Goal: Transaction & Acquisition: Book appointment/travel/reservation

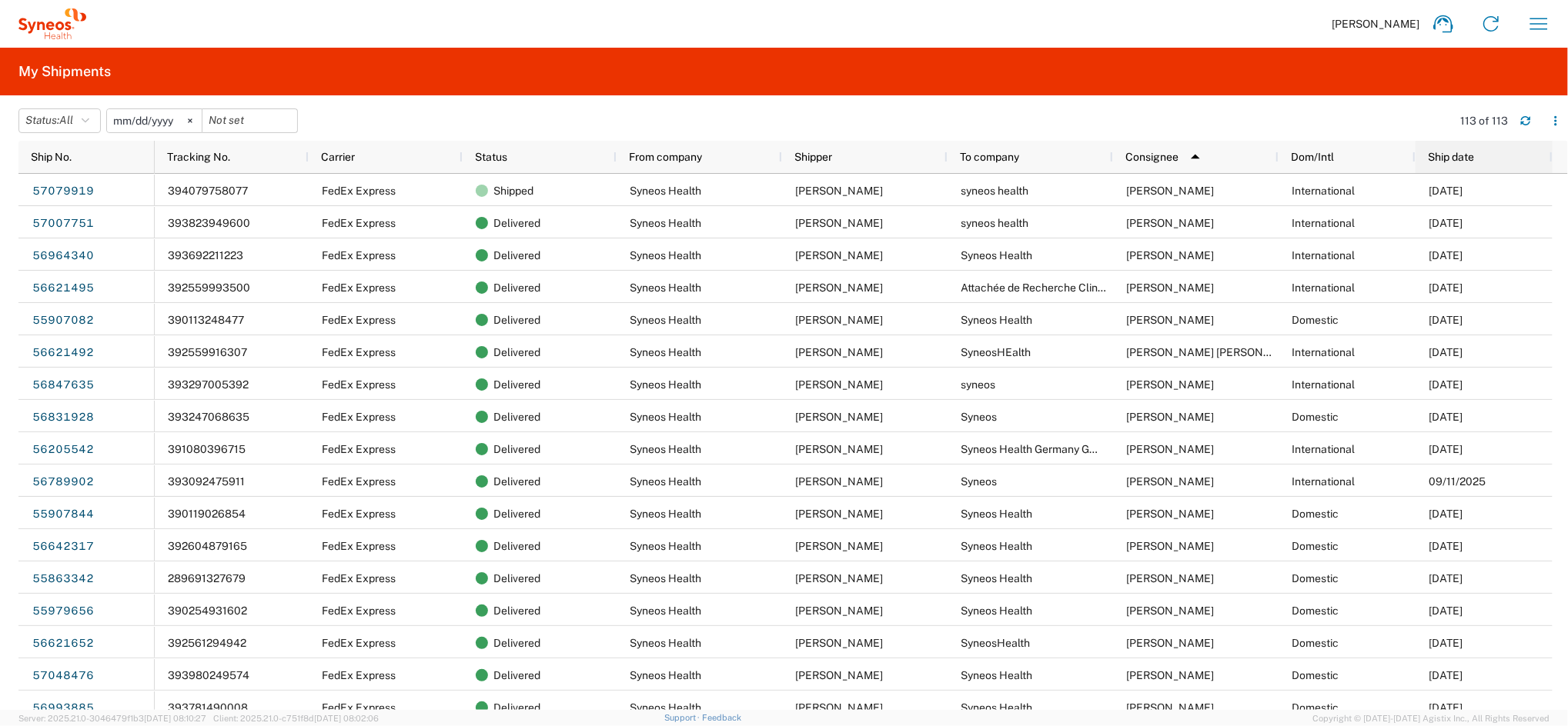
click at [1447, 155] on span "Ship date" at bounding box center [1451, 157] width 46 height 12
click at [1453, 158] on span "Ship date" at bounding box center [1451, 157] width 46 height 12
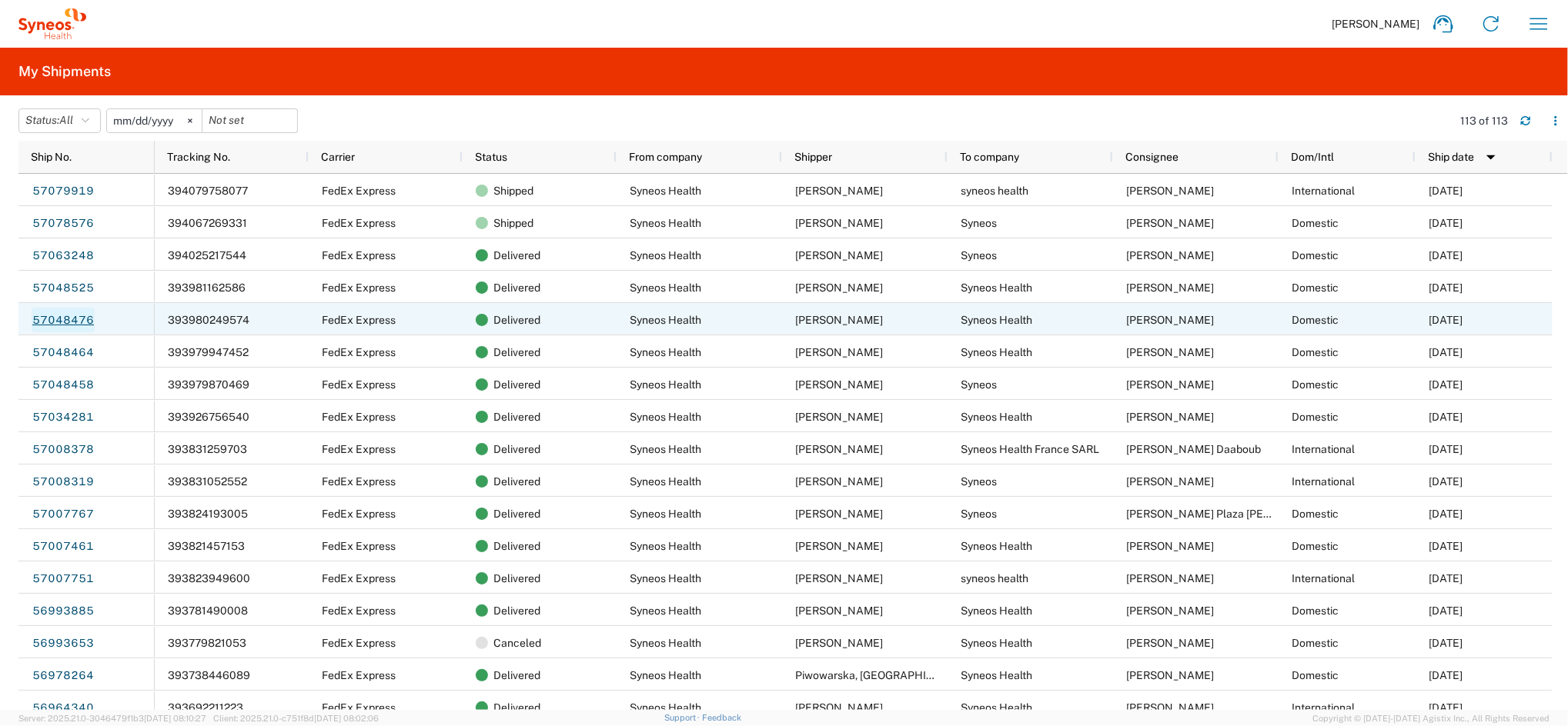
click at [79, 321] on link "57048476" at bounding box center [62, 320] width 63 height 25
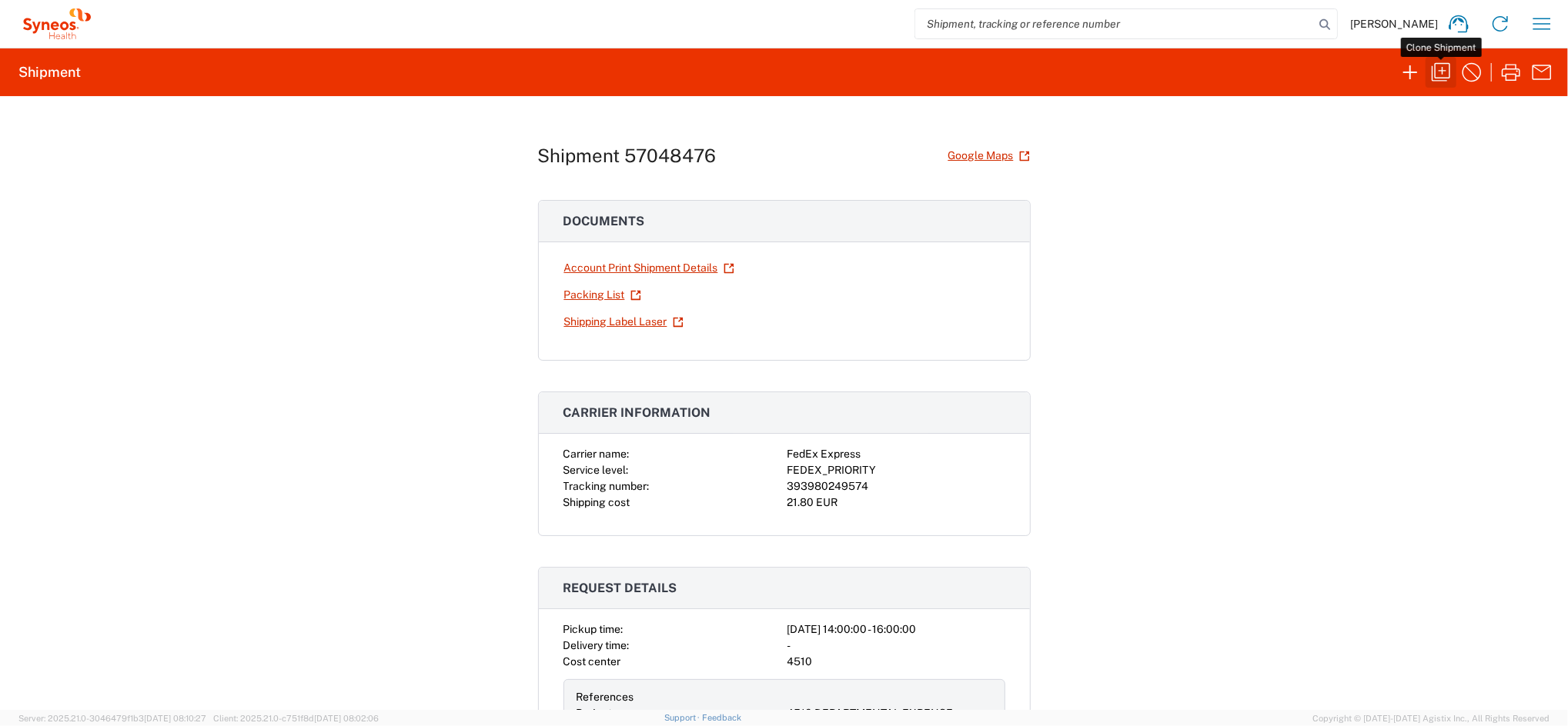
click at [1438, 70] on icon "button" at bounding box center [1441, 72] width 25 height 25
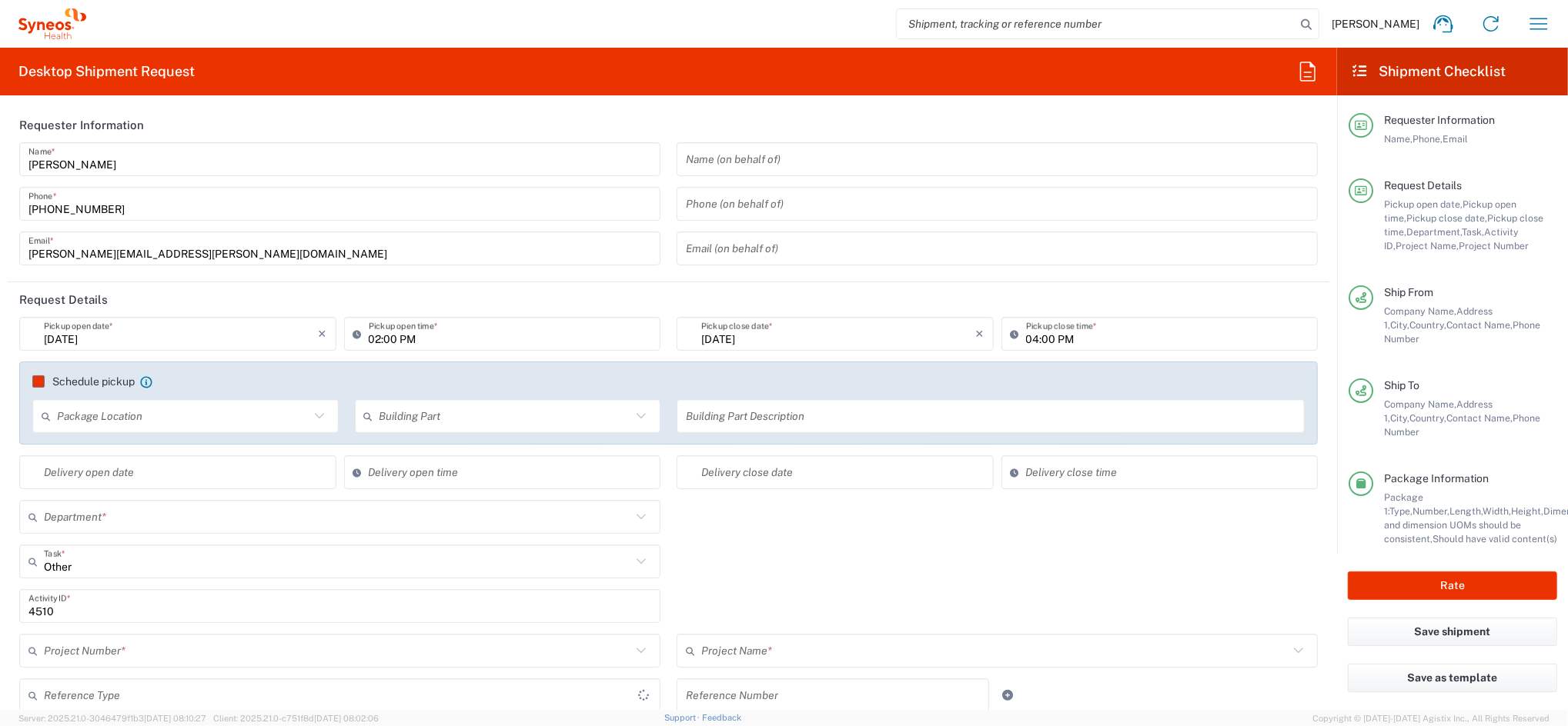
type input "[GEOGRAPHIC_DATA]"
type input "Your Packaging"
type input "4510 DEPARTMENTAL EXPENSE"
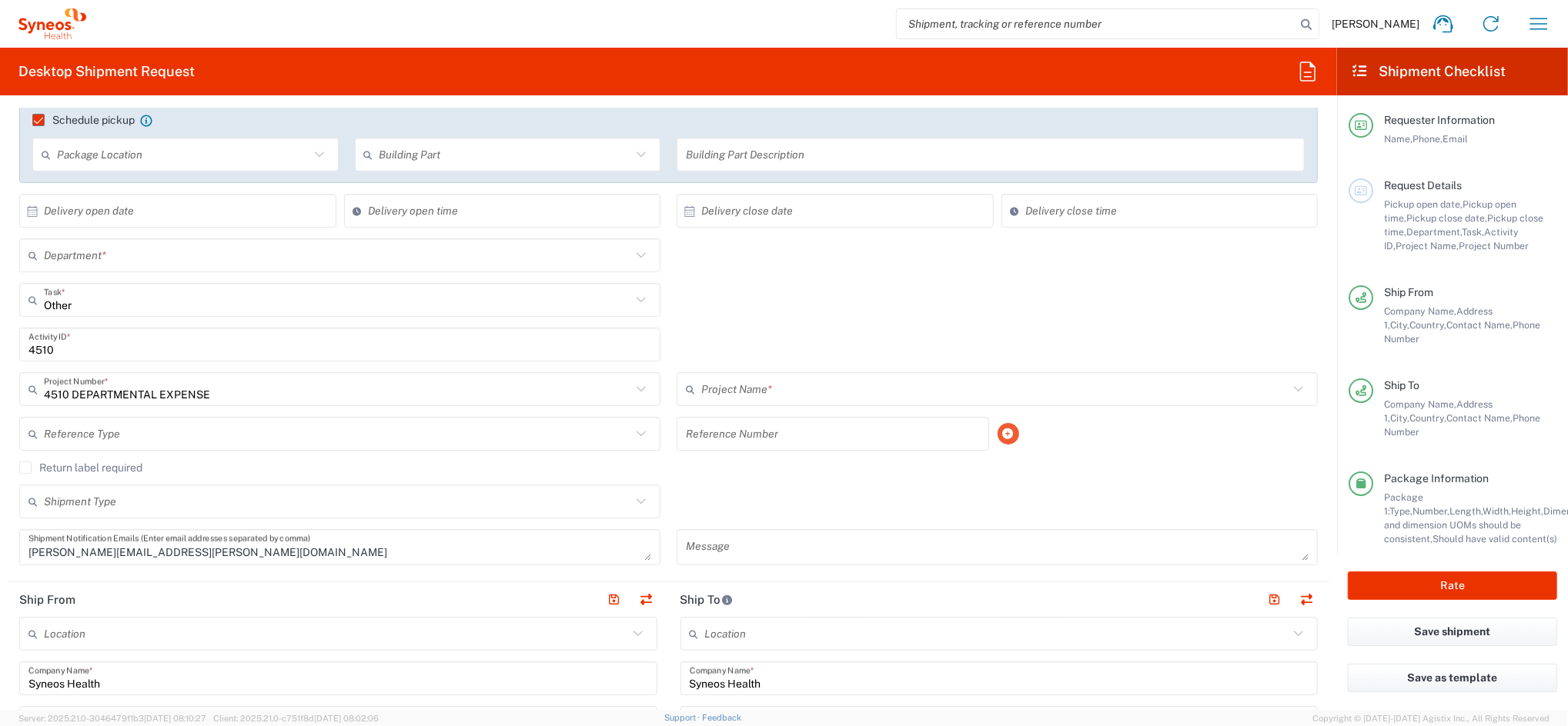
type input "Syneos Health Clinical [GEOGRAPHIC_DATA]"
type input "Barcelona-Syneos Health"
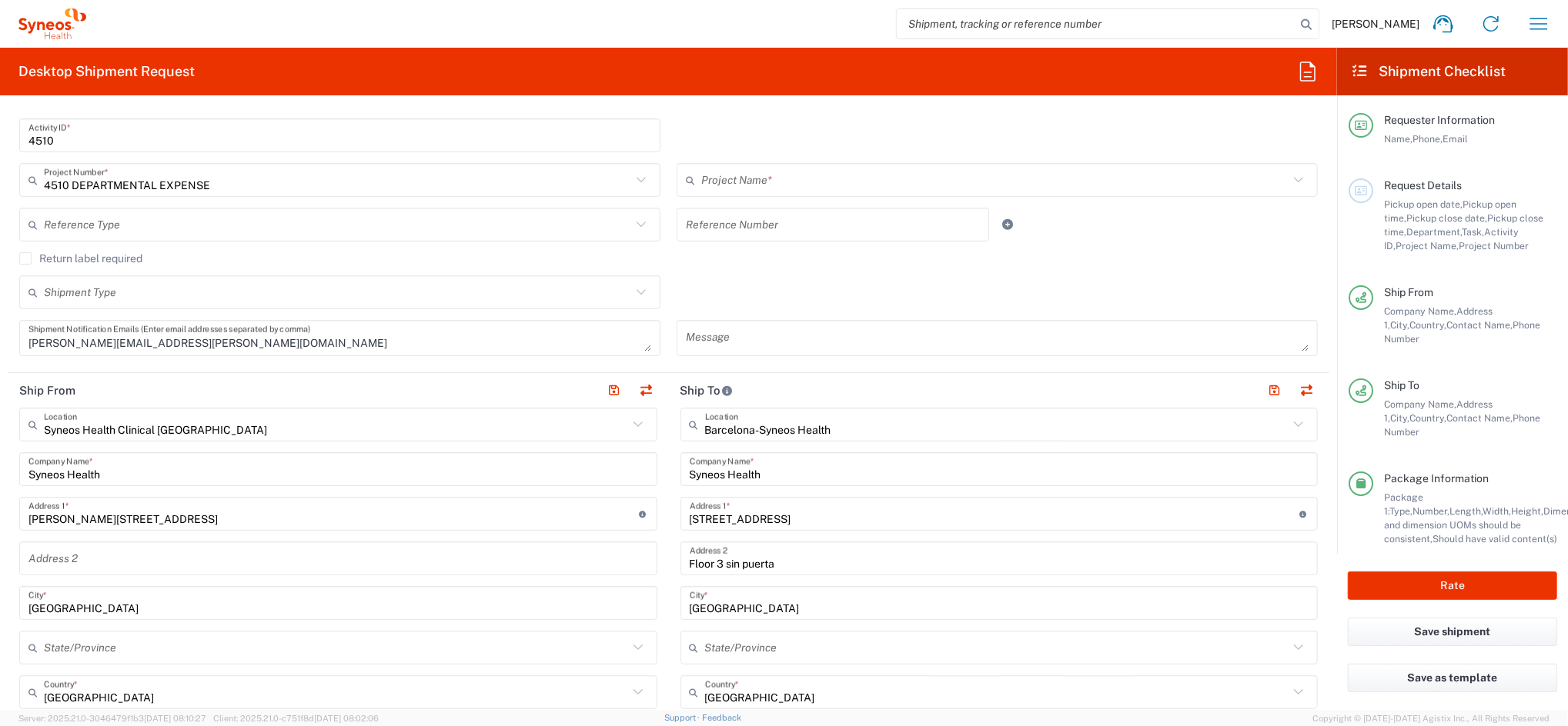
scroll to position [512, 0]
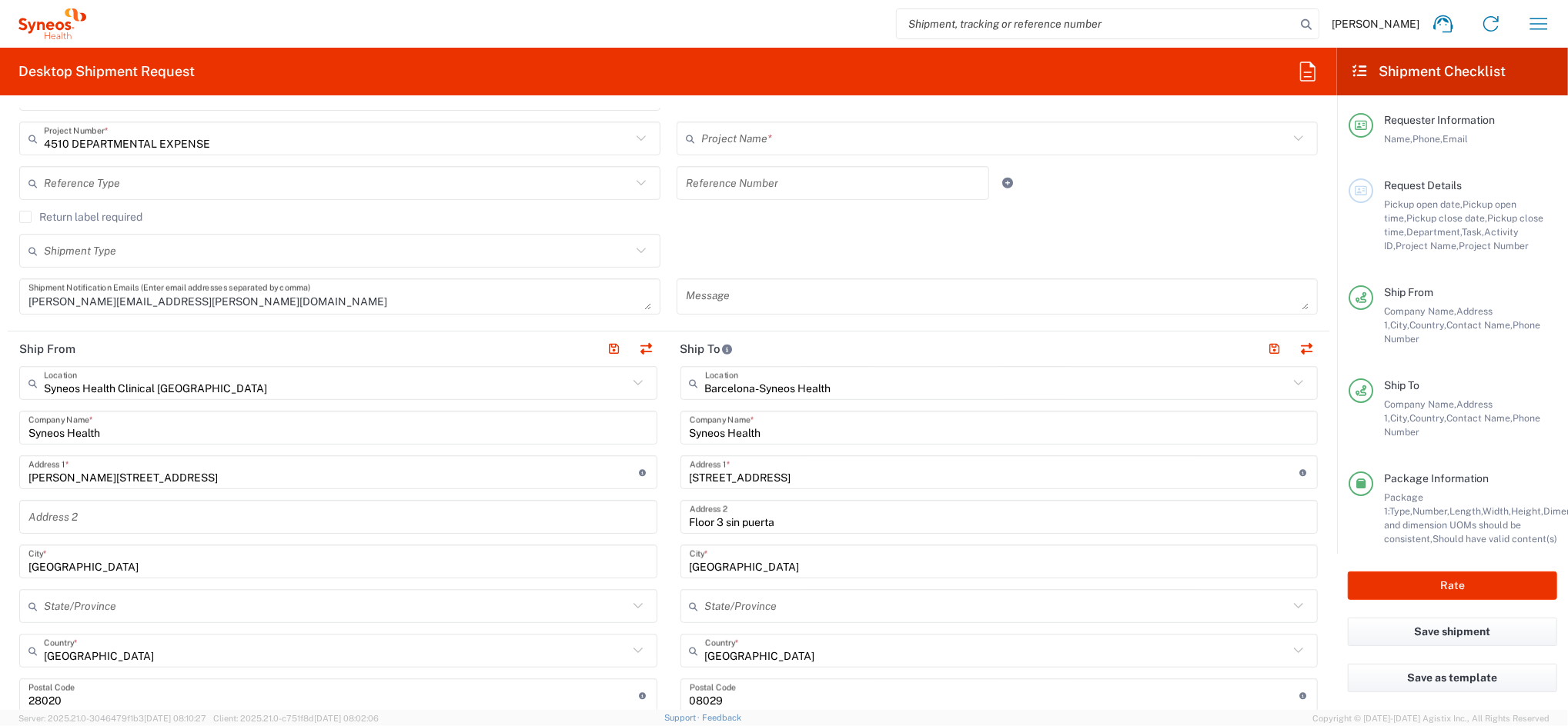
type input "4510 DEPARTMENTAL EXPENSE"
type input "4510"
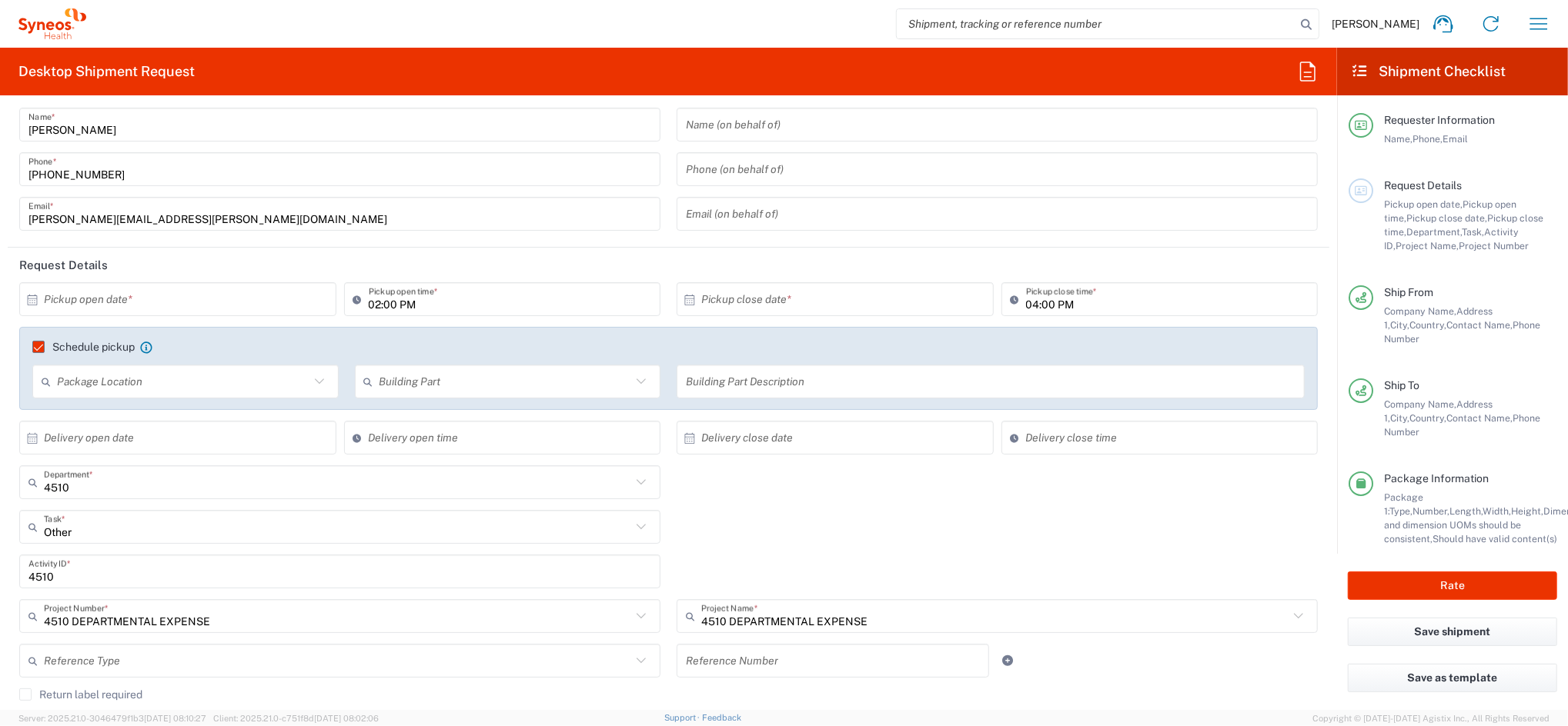
scroll to position [0, 0]
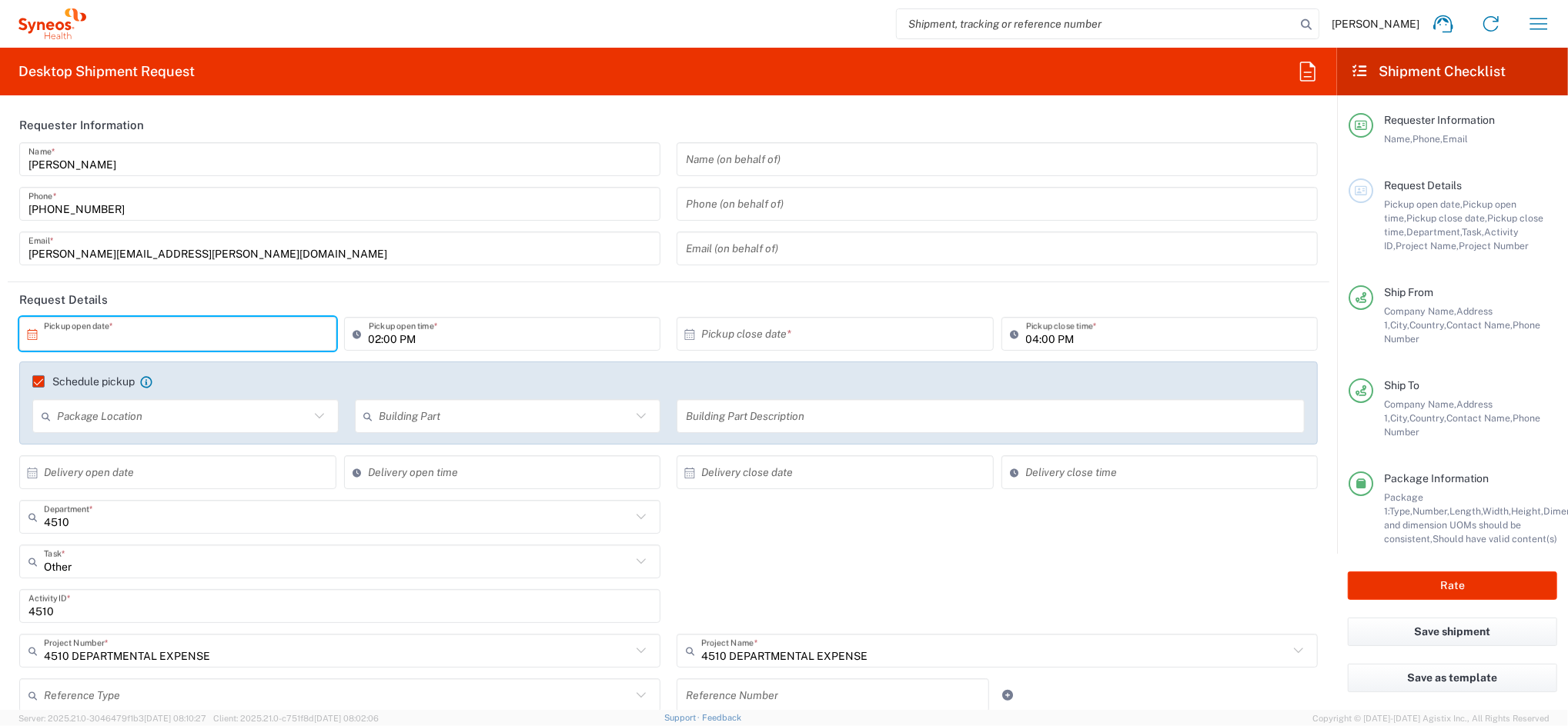
click at [170, 327] on input "text" at bounding box center [181, 334] width 275 height 27
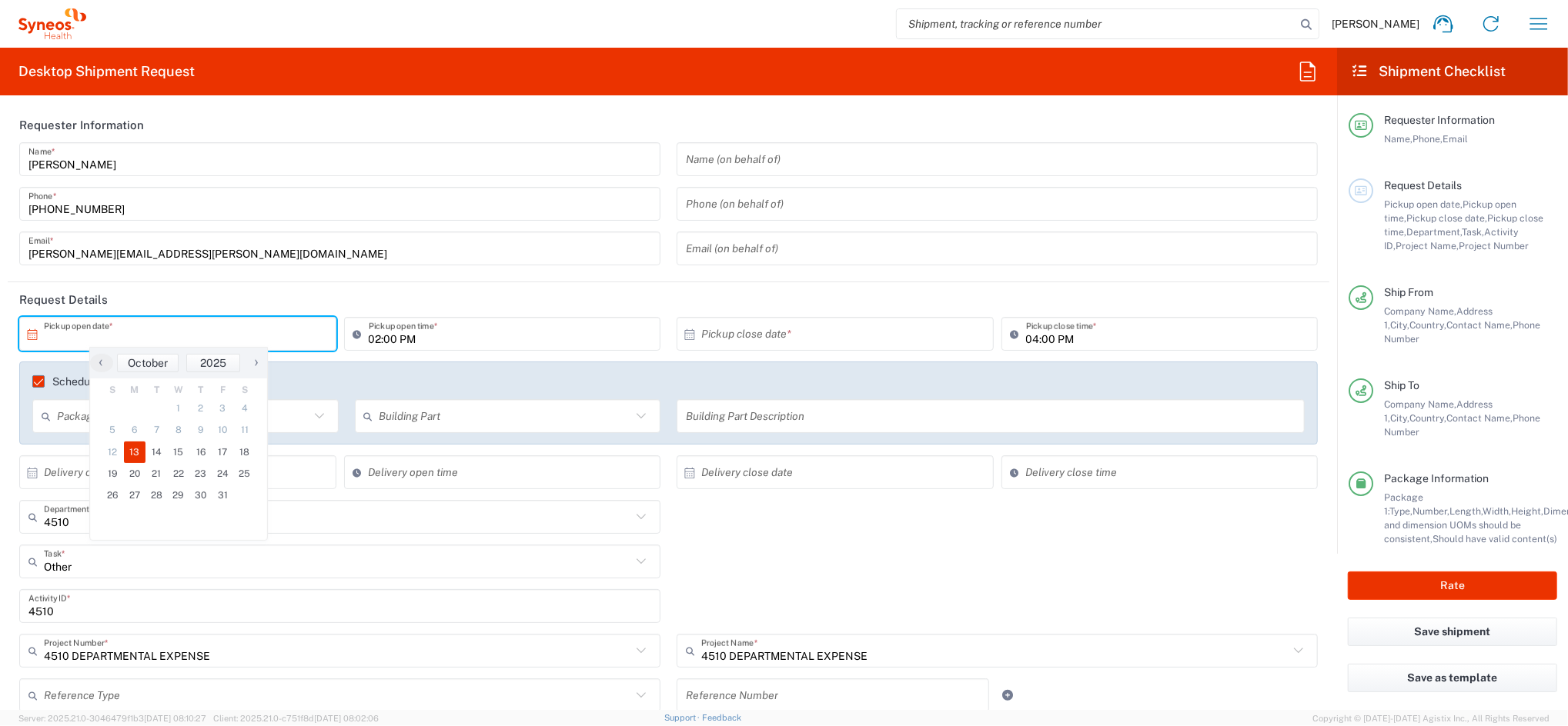
click at [130, 454] on span "13" at bounding box center [135, 452] width 22 height 21
type input "[DATE]"
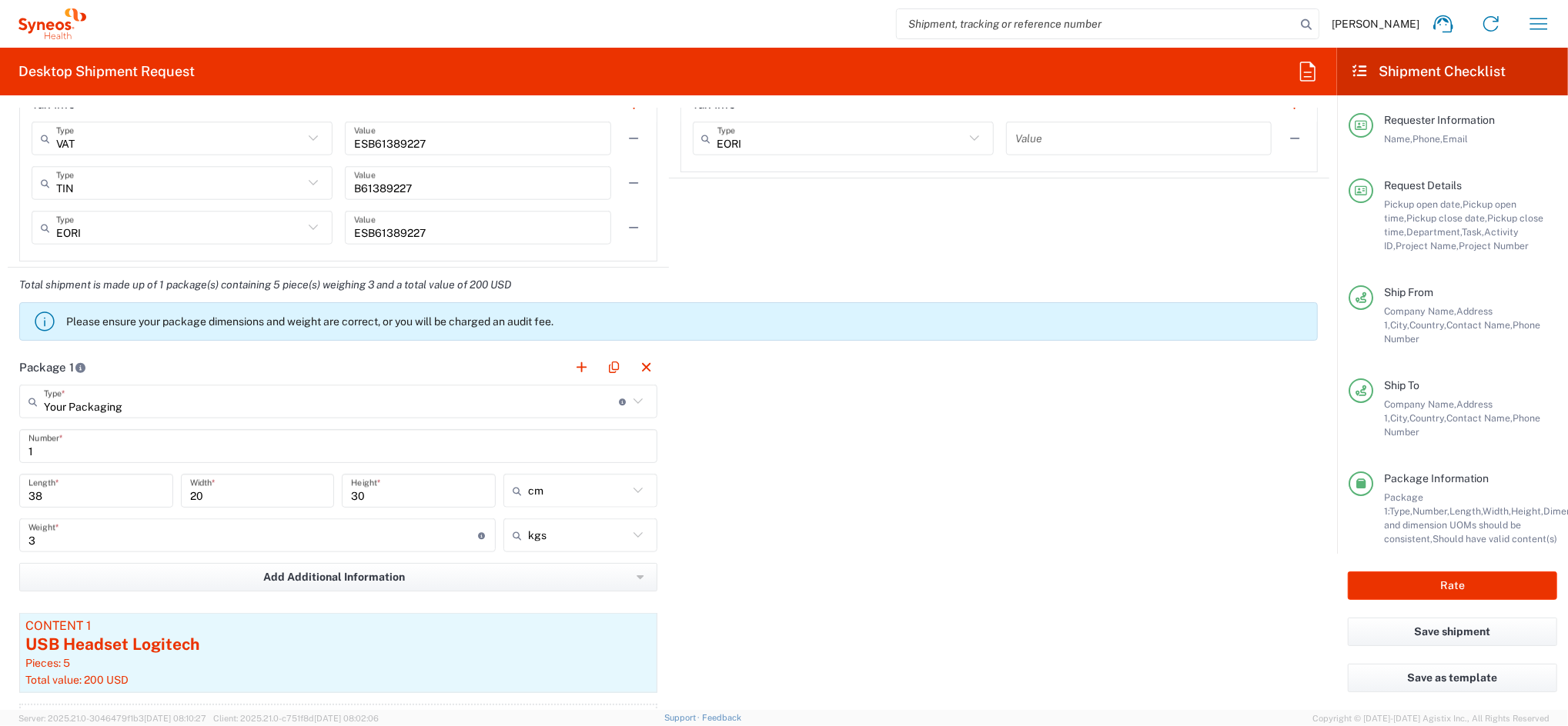
scroll to position [1333, 0]
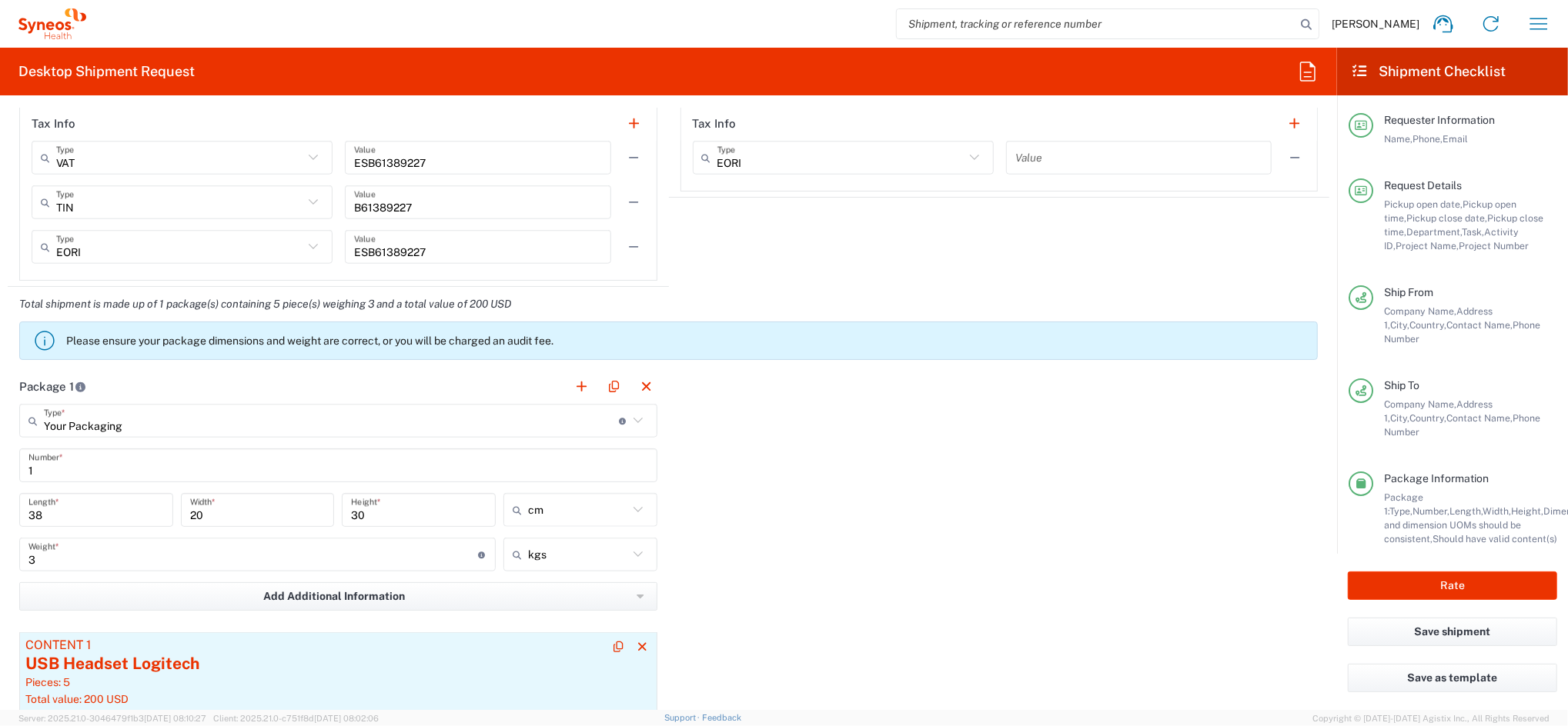
click at [243, 659] on div "USB Headset Logitech" at bounding box center [337, 664] width 626 height 23
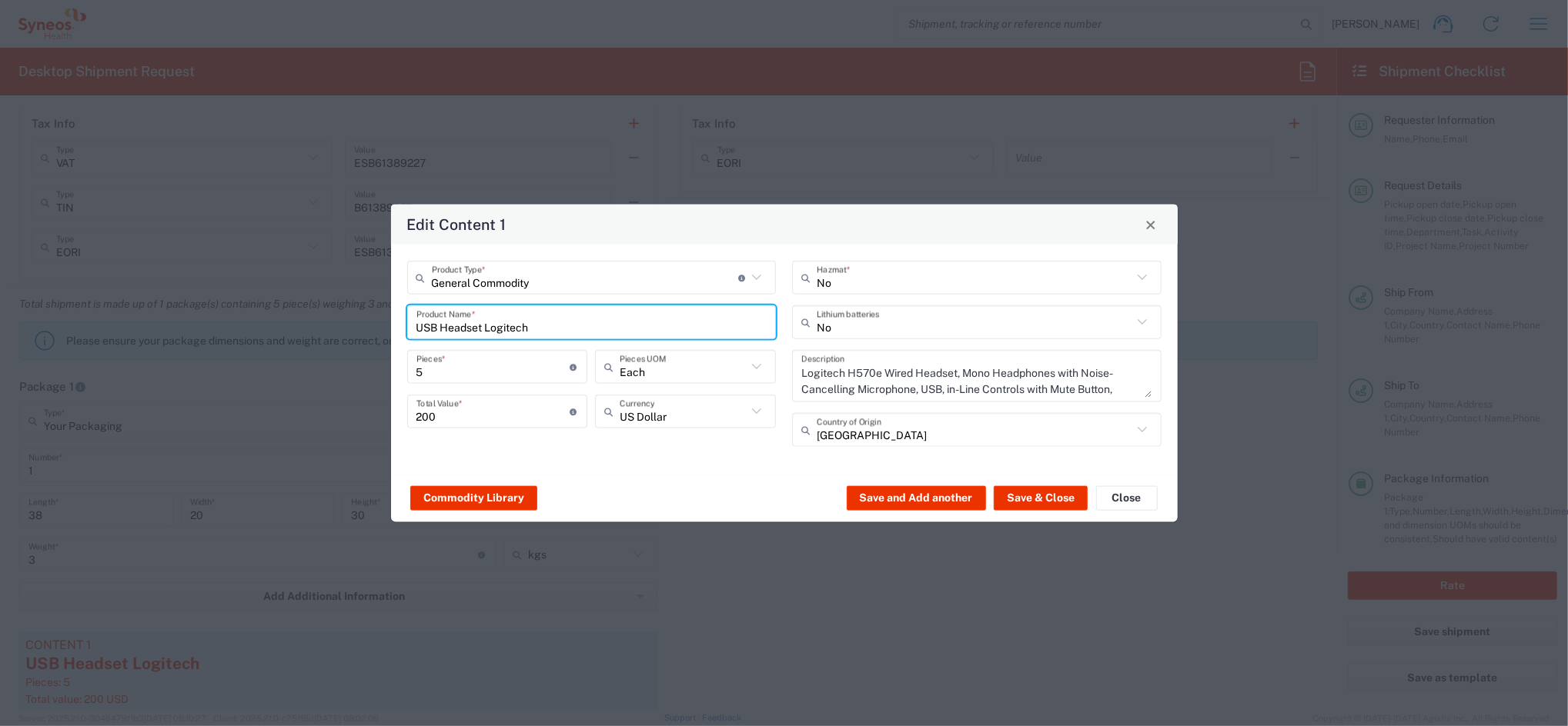
drag, startPoint x: 537, startPoint y: 324, endPoint x: 210, endPoint y: 334, distance: 327.2
click at [212, 335] on div "Edit Content 1 General Commodity Product Type * Document: Paper document genera…" at bounding box center [784, 363] width 1568 height 726
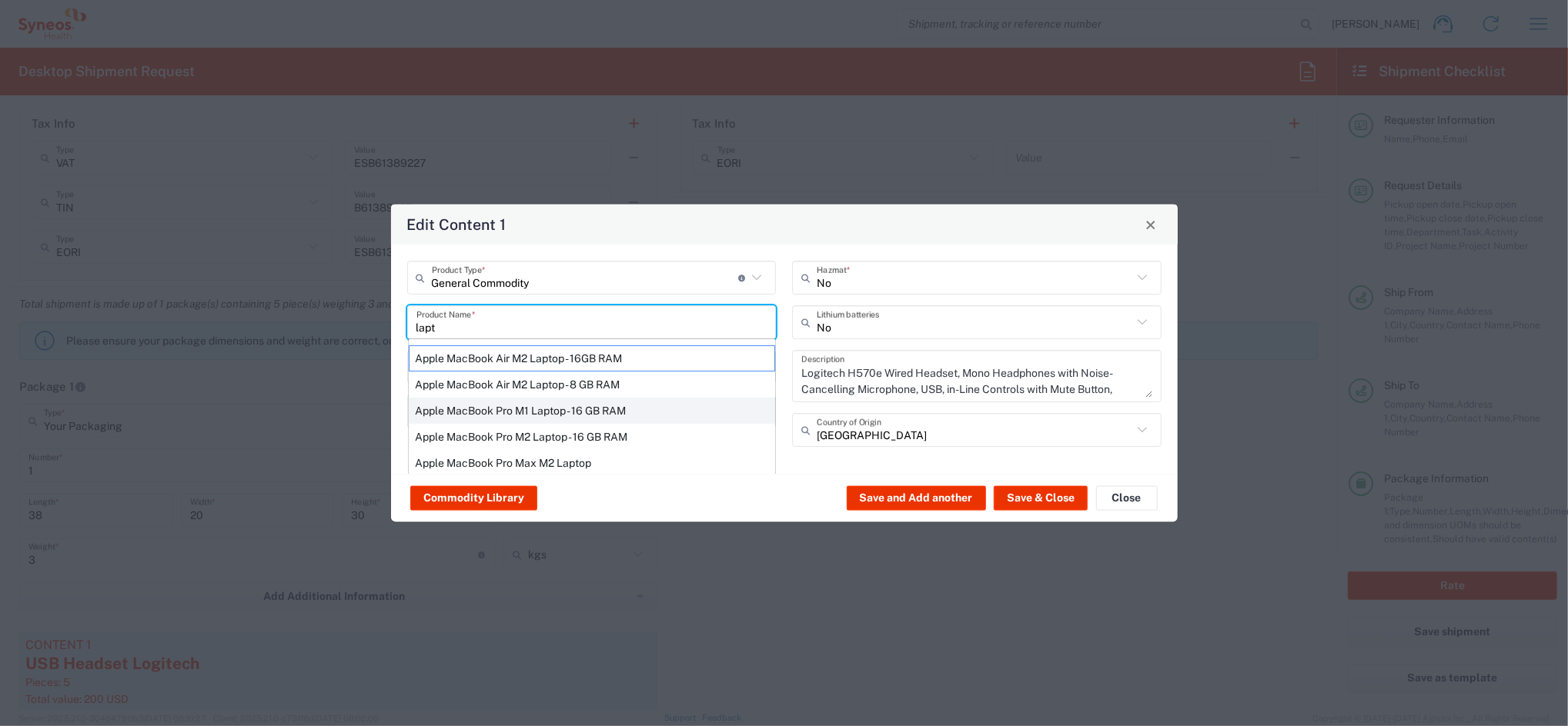
scroll to position [204, 0]
click at [526, 362] on div "ThinkPad T14 Gen 2 Laptop - 16 GB RAM" at bounding box center [592, 362] width 367 height 26
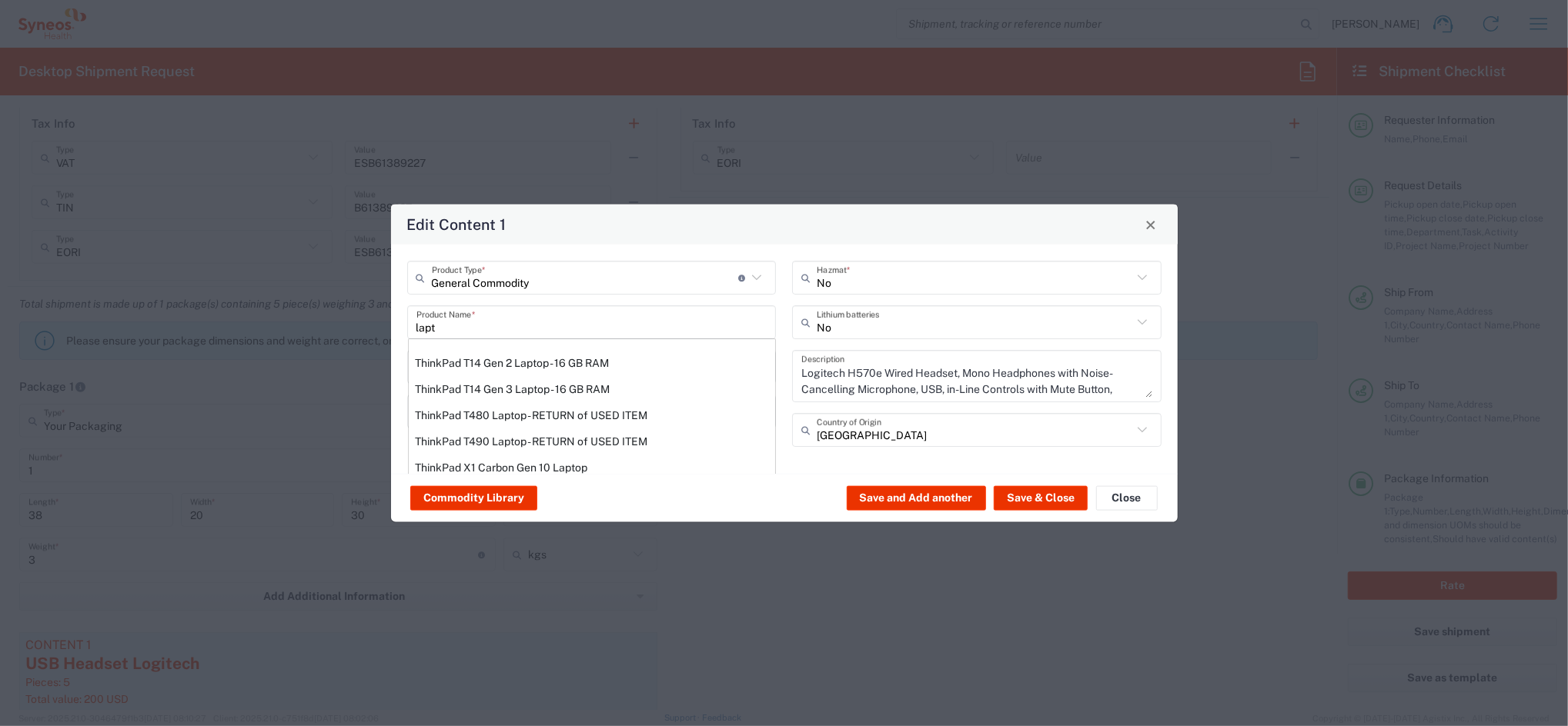
type input "ThinkPad T14 Gen 2 Laptop - 16 GB RAM"
type input "1"
type input "Yes"
type textarea "Intel Core i7-1156G7 vProÂ® Processor - 14"- 16 GB RAM - 512 GB SSD"
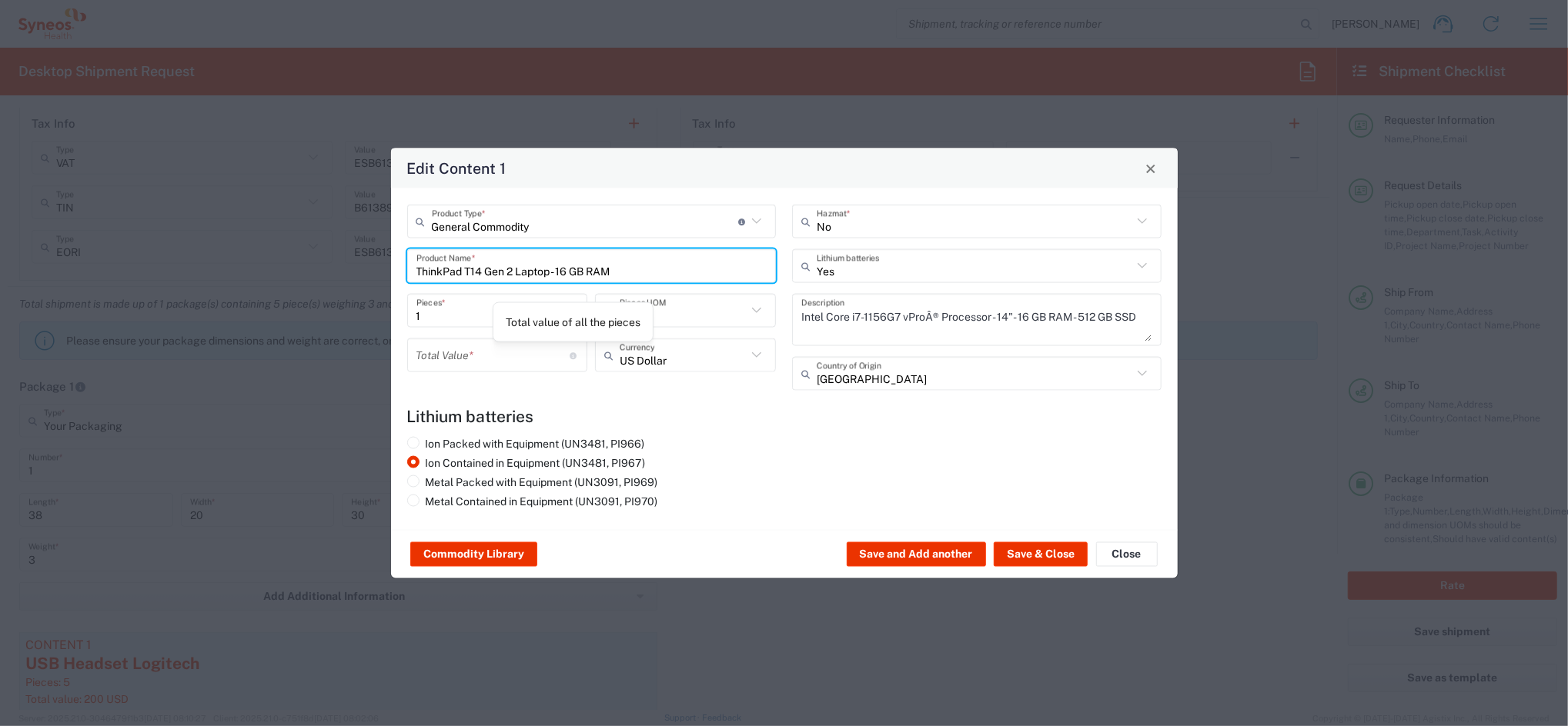
click at [493, 347] on input "number" at bounding box center [494, 355] width 154 height 27
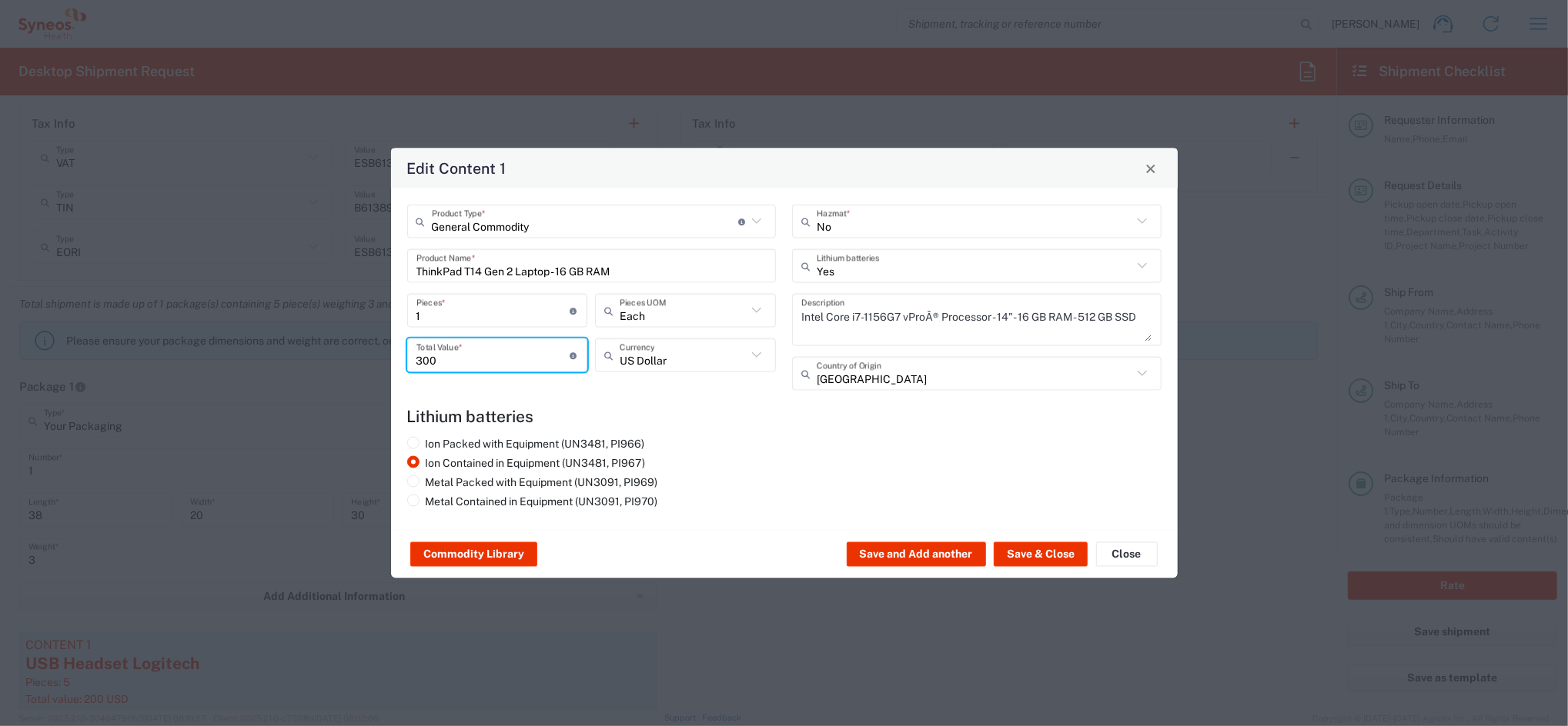
type input "300"
click at [759, 352] on icon at bounding box center [757, 355] width 20 height 20
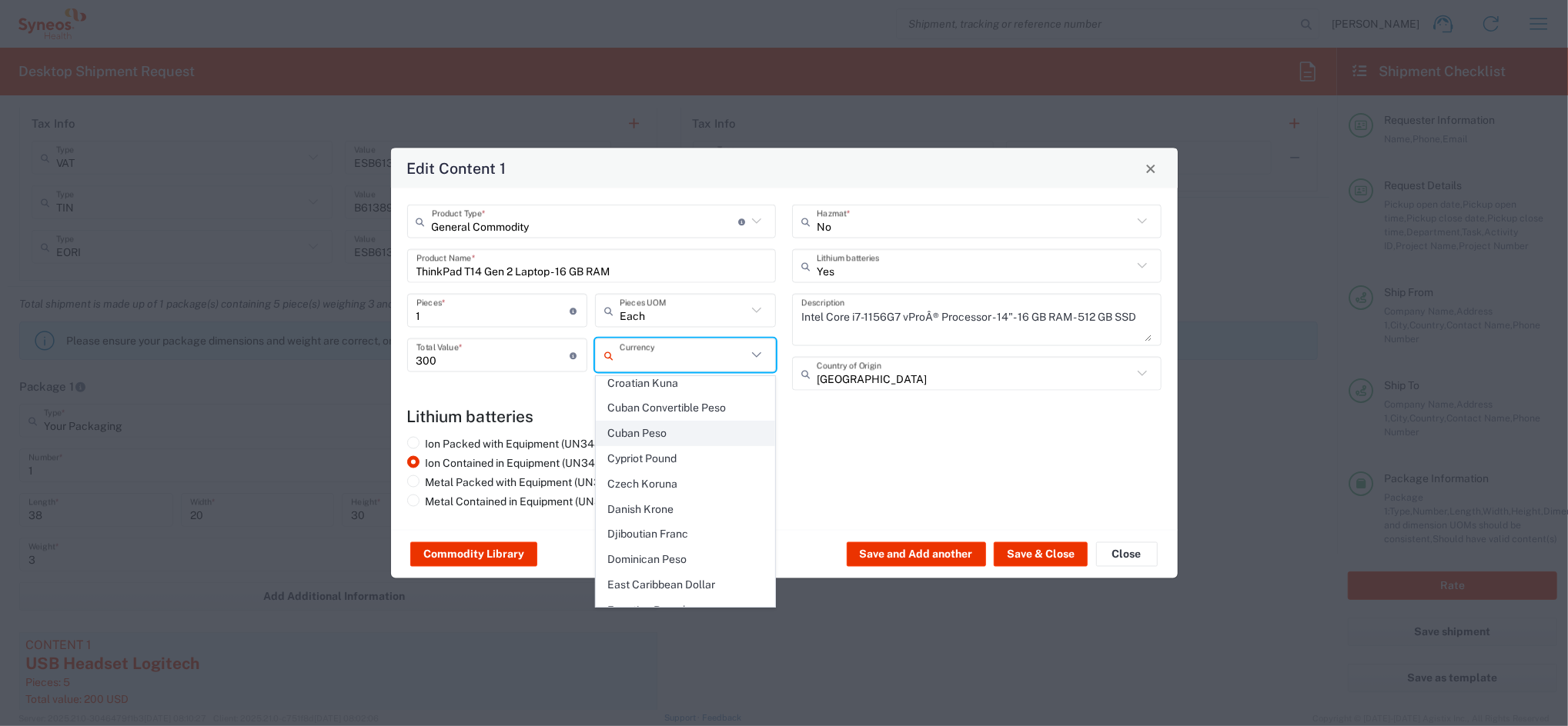
scroll to position [1231, 0]
drag, startPoint x: 652, startPoint y: 549, endPoint x: 691, endPoint y: 546, distance: 39.1
click at [652, 556] on span "Euro" at bounding box center [684, 567] width 178 height 24
type input "Euro"
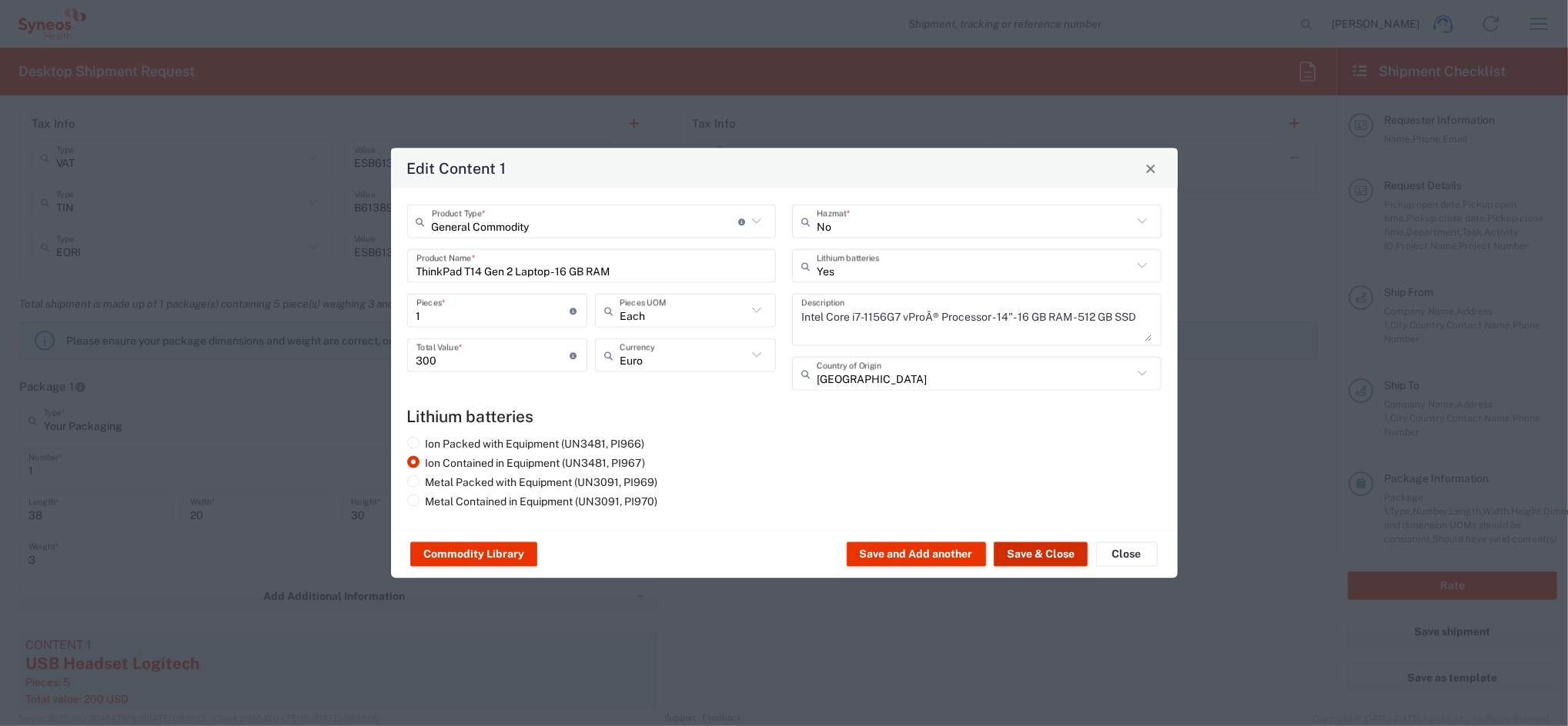
click at [1055, 551] on button "Save & Close" at bounding box center [1040, 555] width 94 height 25
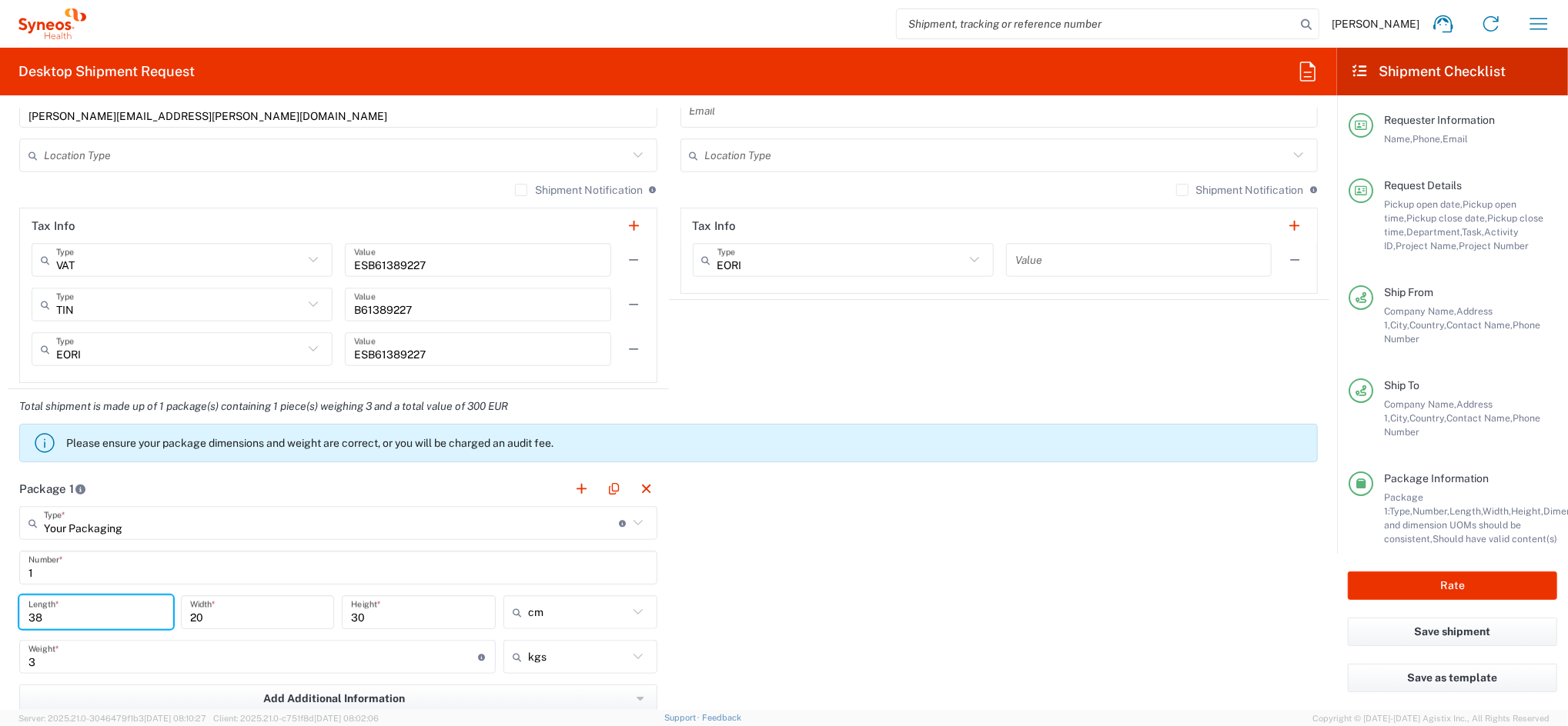
drag, startPoint x: 62, startPoint y: 613, endPoint x: -4, endPoint y: 633, distance: 69.0
click at [0, 633] on html "[PERSON_NAME] Home Shipment estimator Shipment tracking Desktop shipment reques…" at bounding box center [784, 363] width 1568 height 726
type input "40"
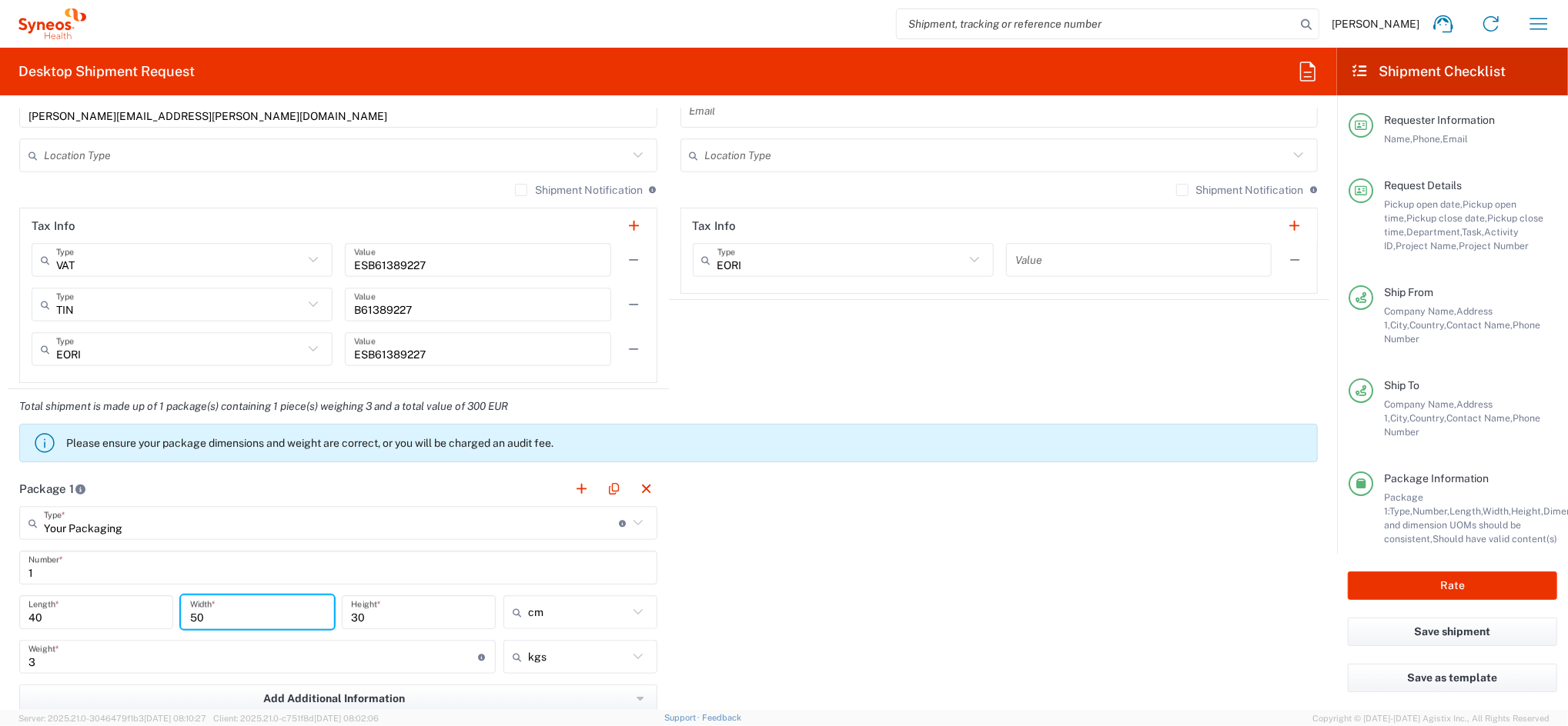
type input "50"
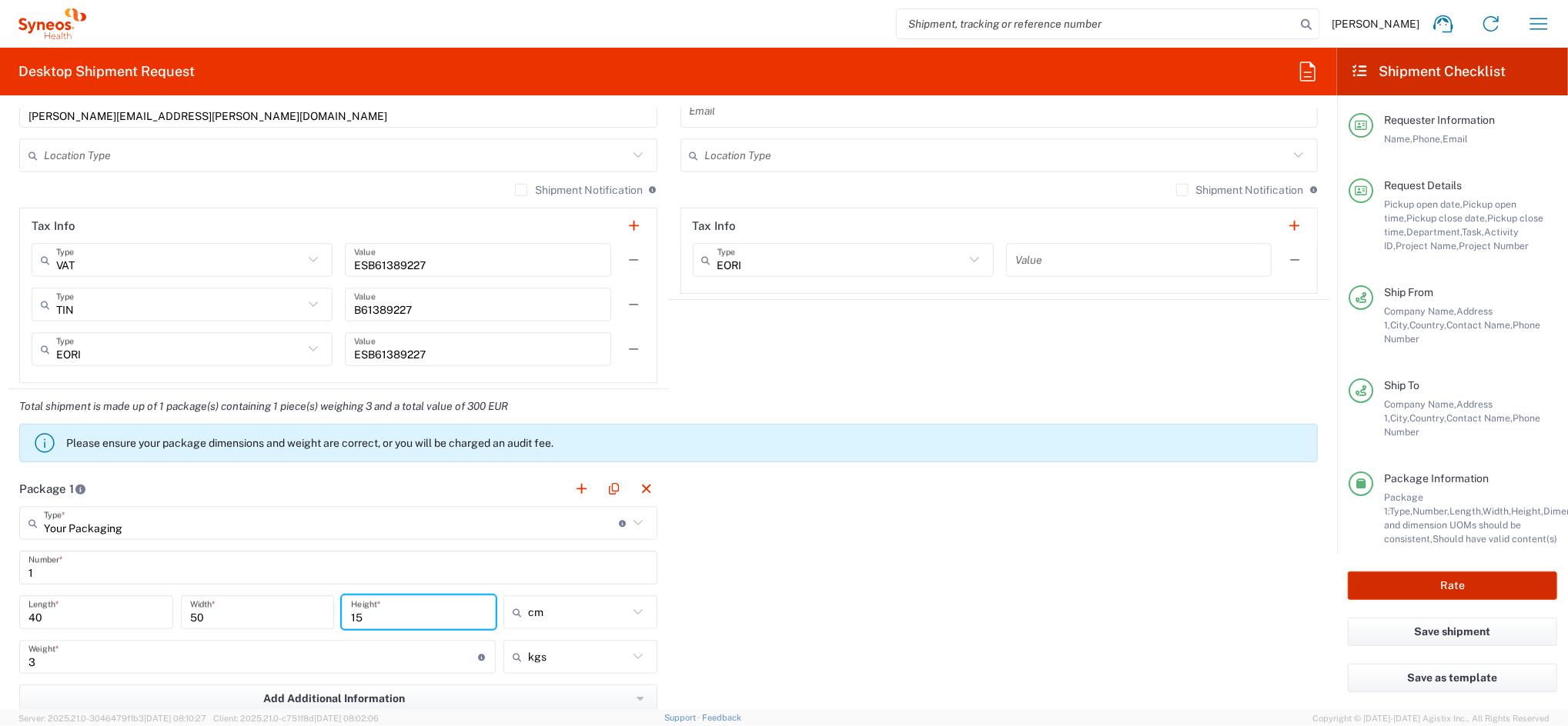
type input "15"
click at [1429, 582] on button "Rate" at bounding box center [1452, 586] width 210 height 29
click at [1430, 585] on button "Rate" at bounding box center [1452, 586] width 210 height 29
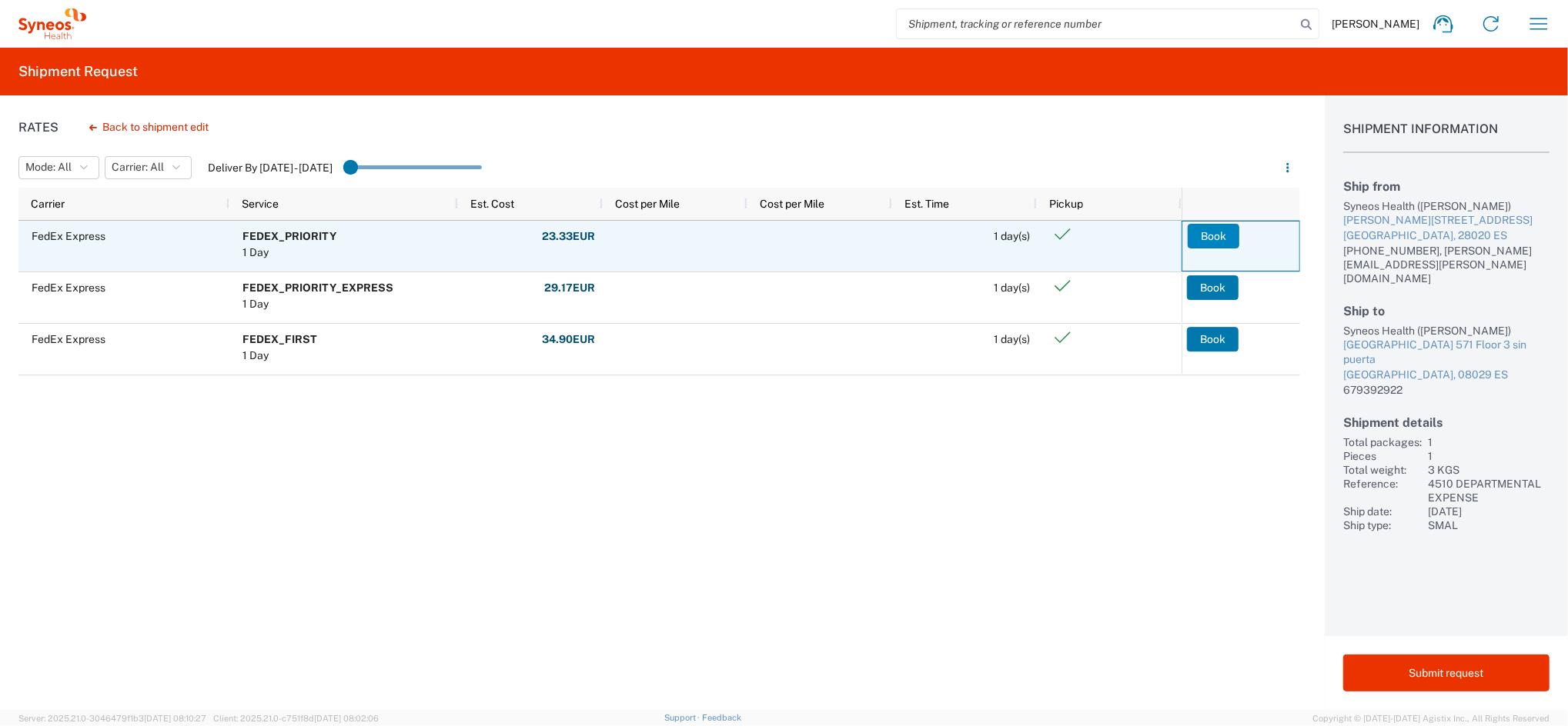
click at [1199, 227] on button "Book" at bounding box center [1214, 236] width 52 height 25
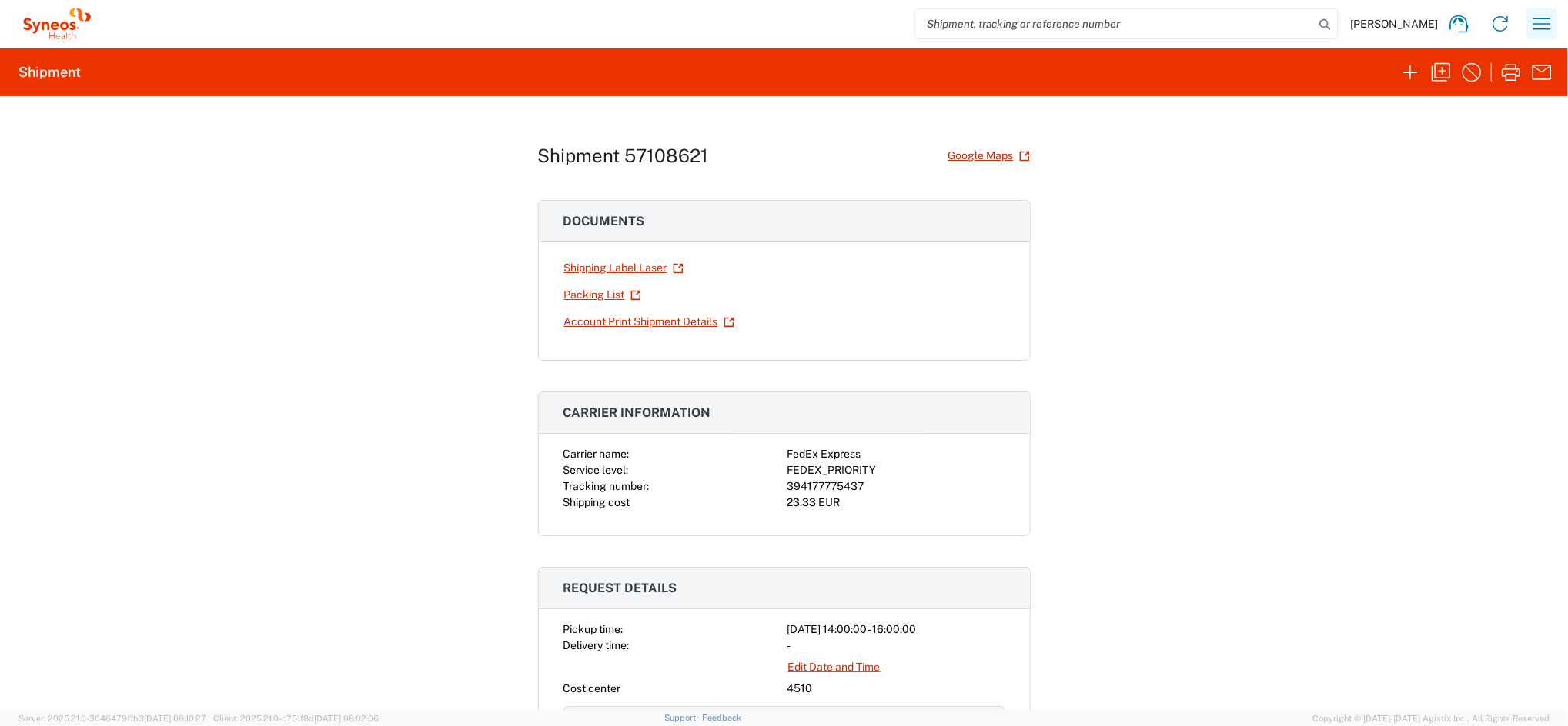
click at [1543, 25] on icon "button" at bounding box center [1542, 24] width 25 height 25
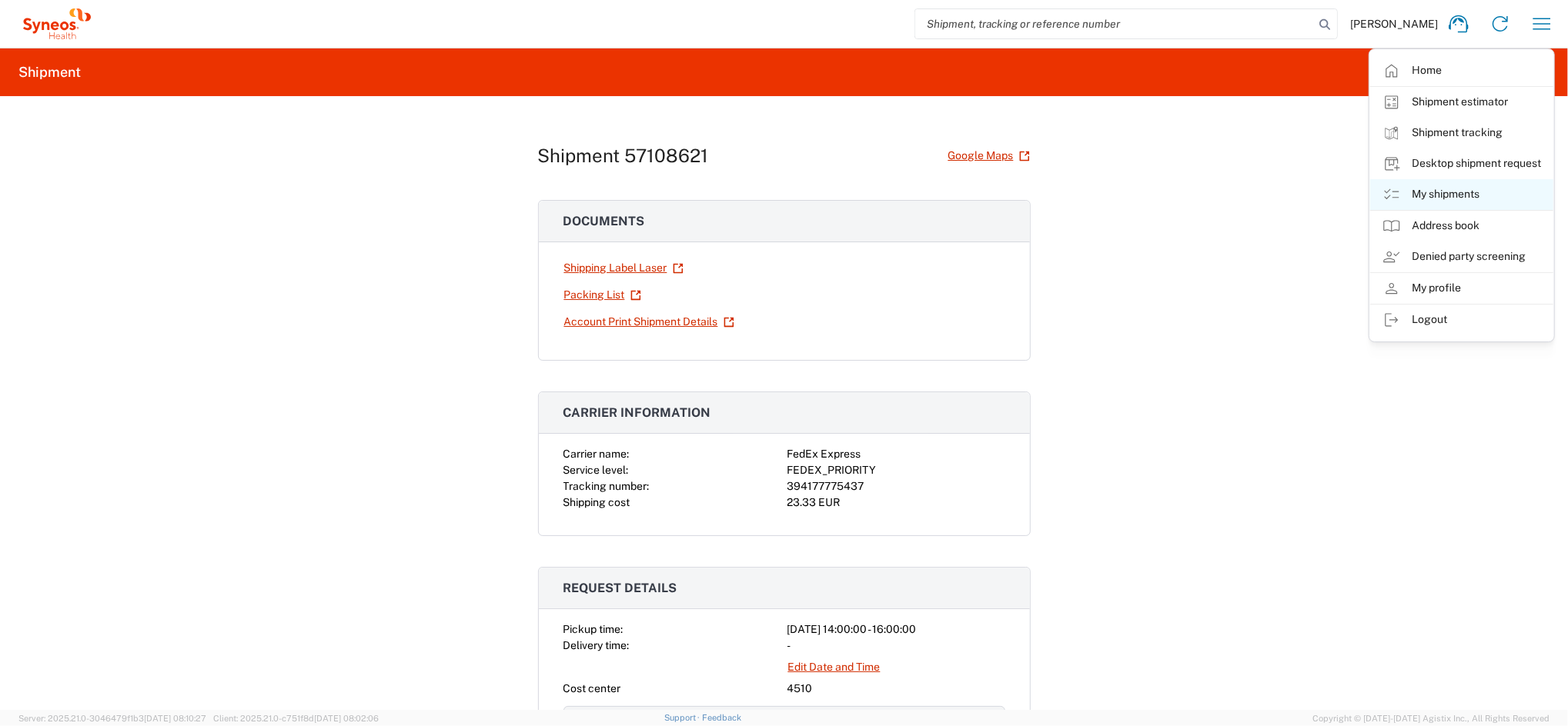
click at [1475, 193] on link "My shipments" at bounding box center [1461, 194] width 183 height 31
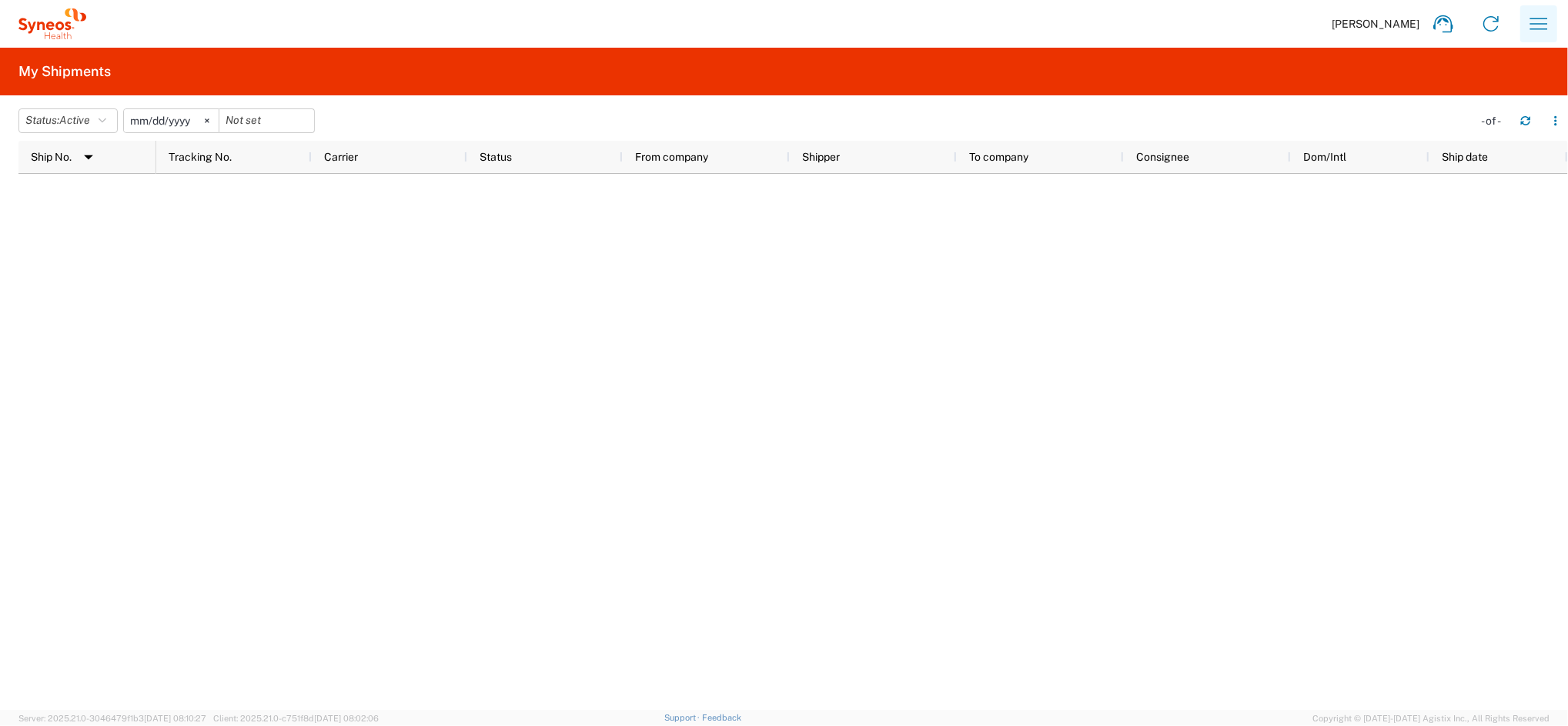
click at [1533, 29] on icon "button" at bounding box center [1539, 24] width 25 height 25
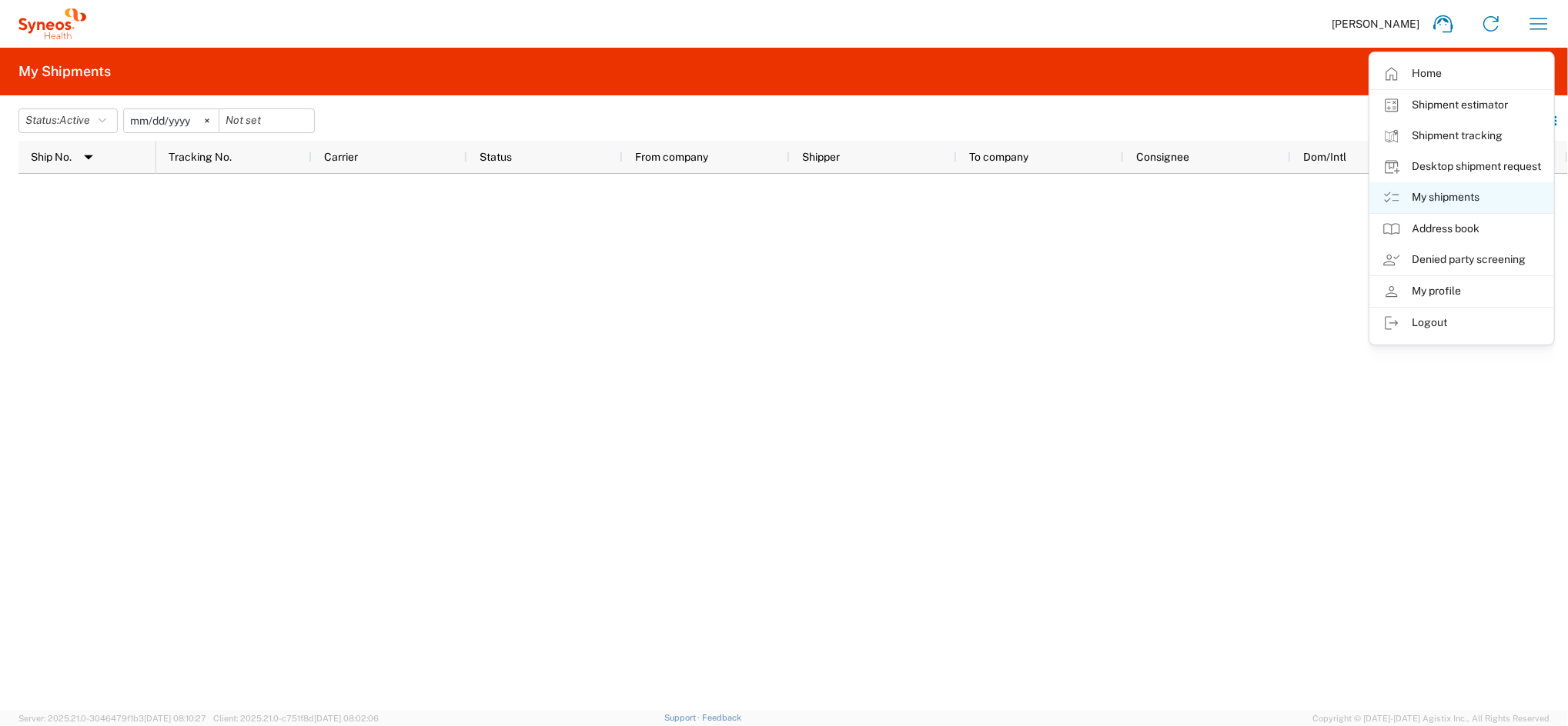
click at [1464, 204] on link "My shipments" at bounding box center [1461, 197] width 183 height 31
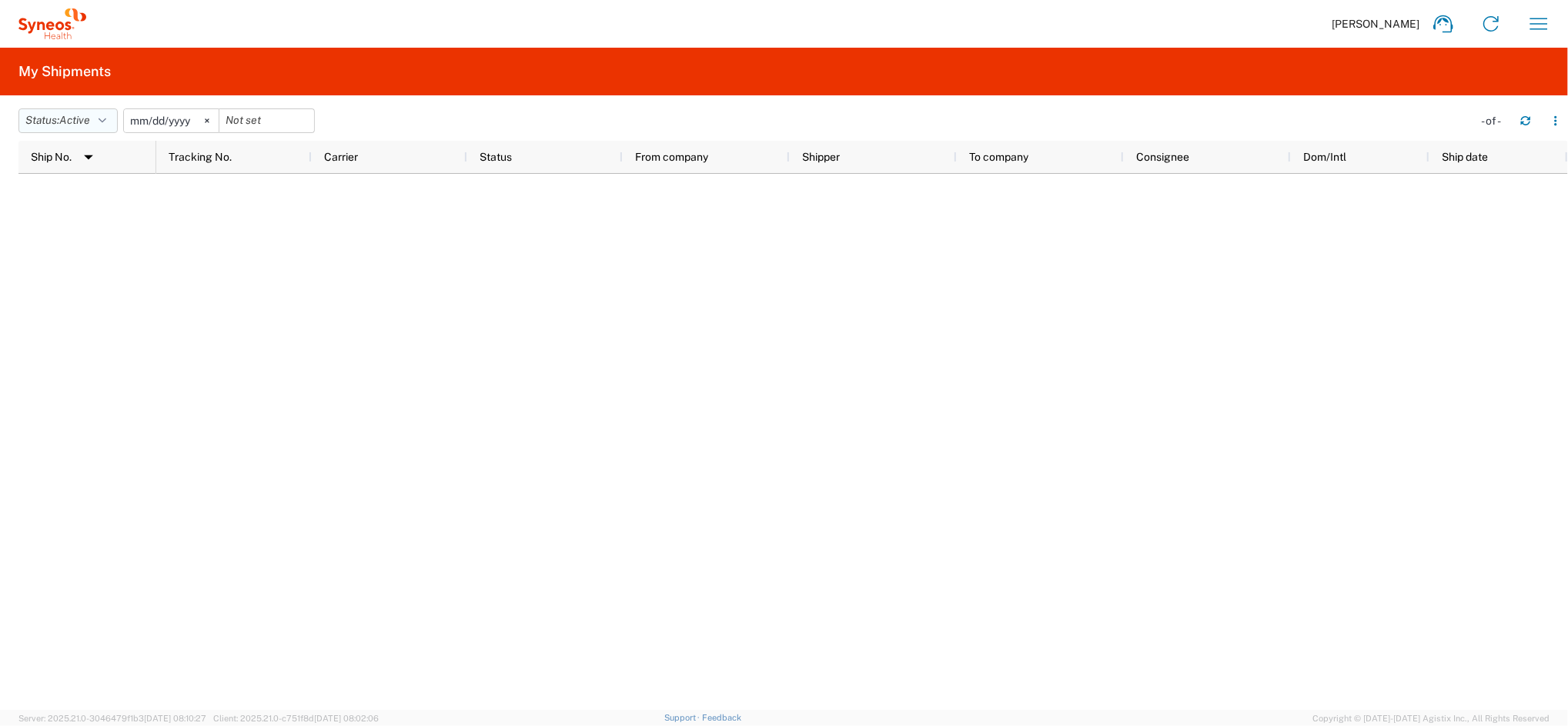
click at [104, 119] on icon "button" at bounding box center [102, 120] width 8 height 11
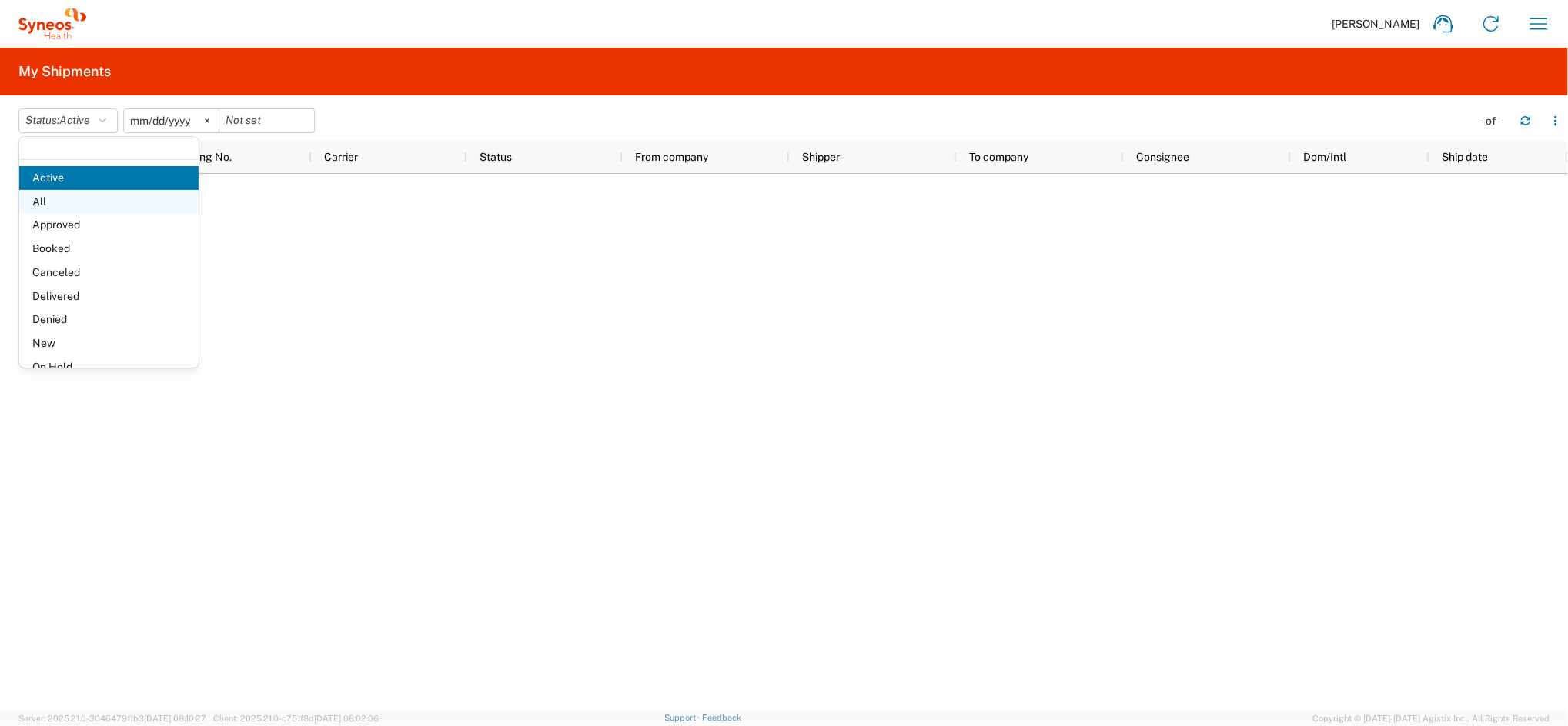
click at [75, 201] on span "All" at bounding box center [109, 202] width 179 height 24
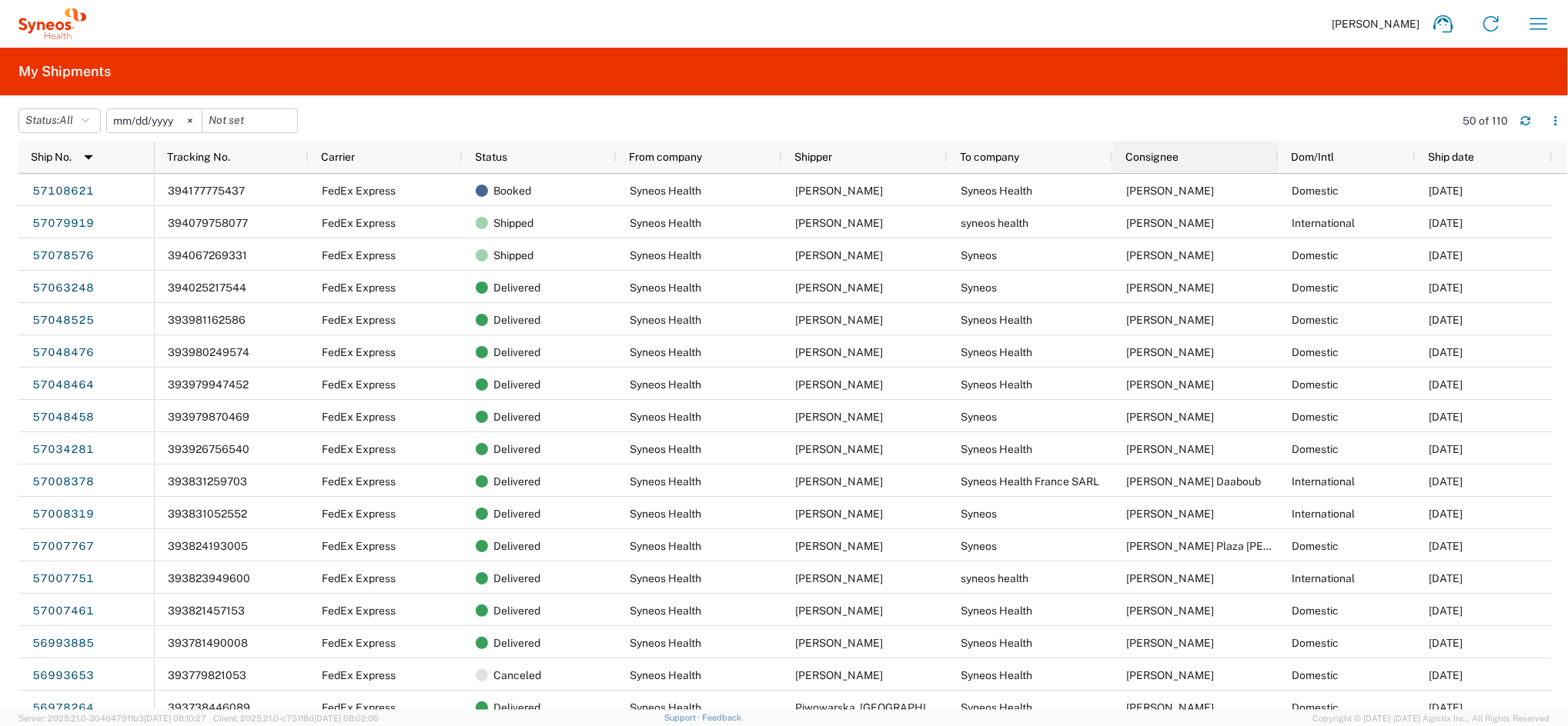
click at [1215, 157] on div "Consignee" at bounding box center [1199, 157] width 147 height 25
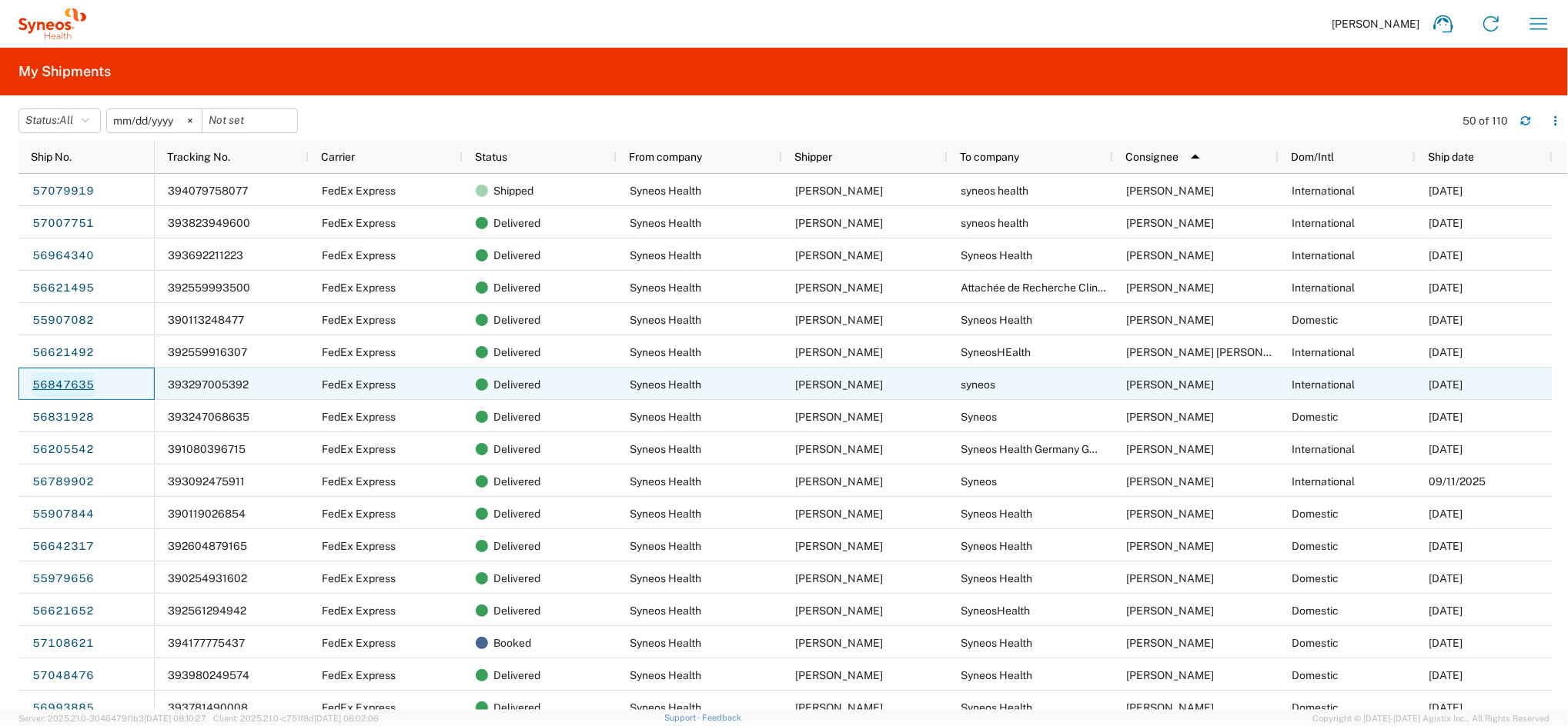
click at [76, 384] on link "56847635" at bounding box center [62, 384] width 63 height 25
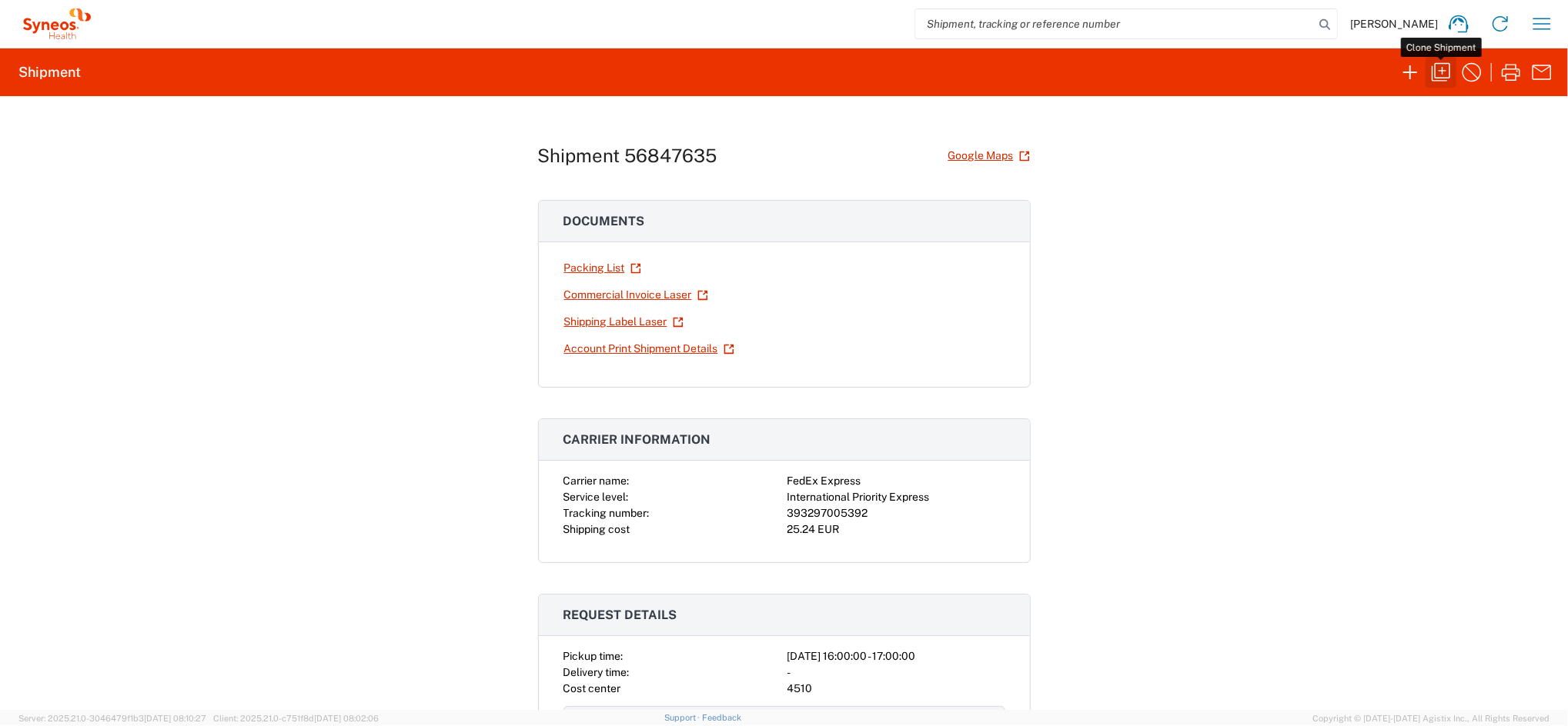
click at [1437, 72] on icon "button" at bounding box center [1441, 72] width 25 height 25
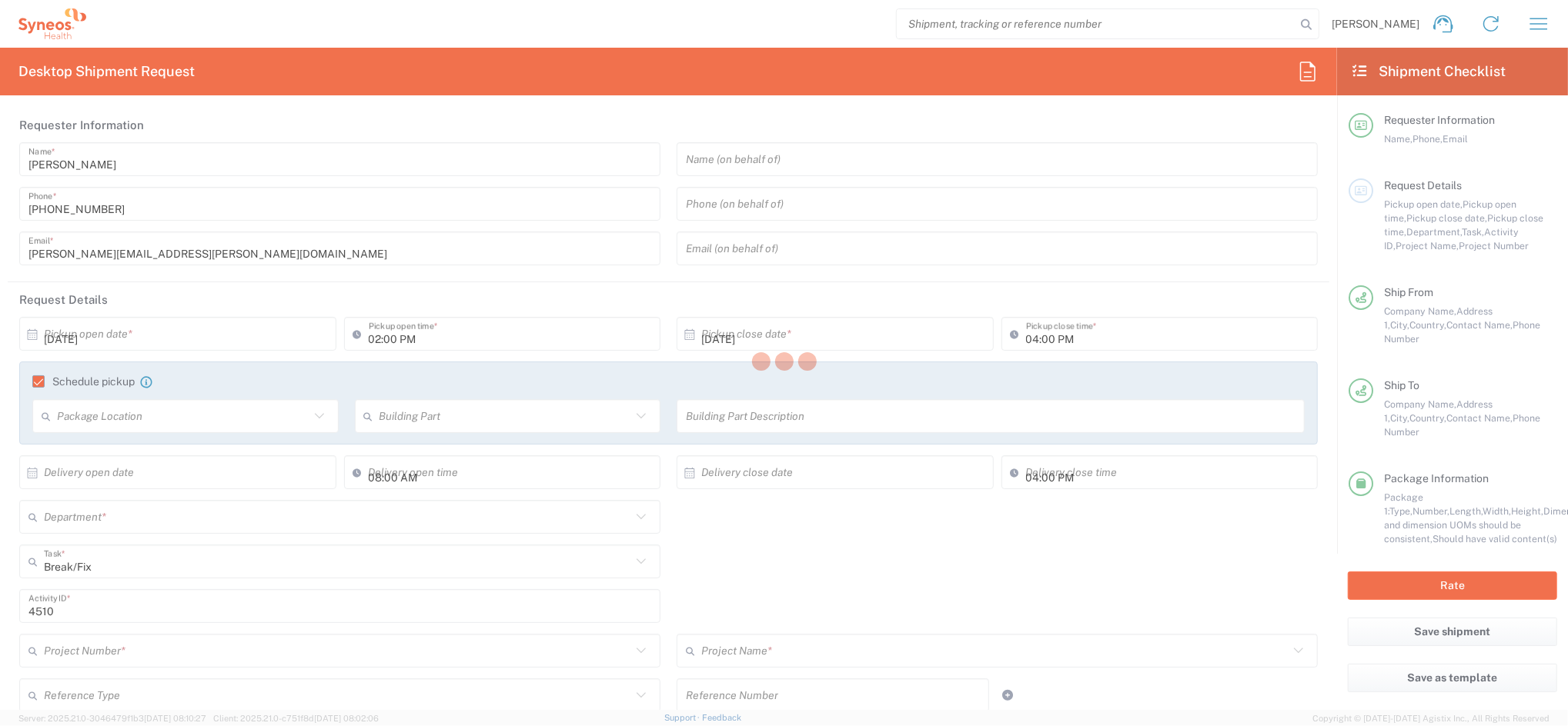
type input "04:00 PM"
type input "05:00 PM"
type textarea "[PERSON_NAME][EMAIL_ADDRESS][PERSON_NAME][DOMAIN_NAME]"
type input "Syneos Health Clinical [GEOGRAPHIC_DATA]"
type input "Syneos Health"
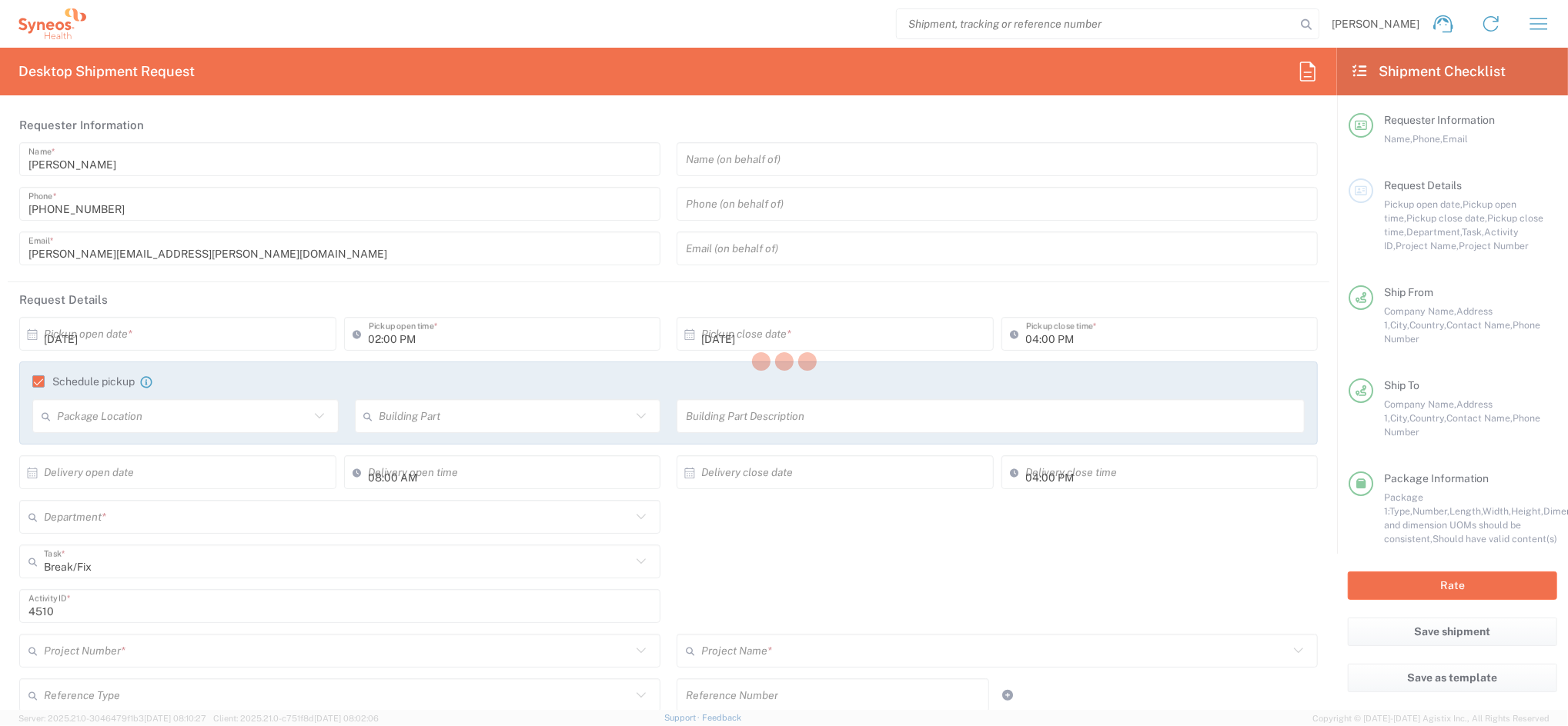
type input "[PERSON_NAME][STREET_ADDRESS]"
type input "[GEOGRAPHIC_DATA]"
type input "28020"
type input "[PERSON_NAME]"
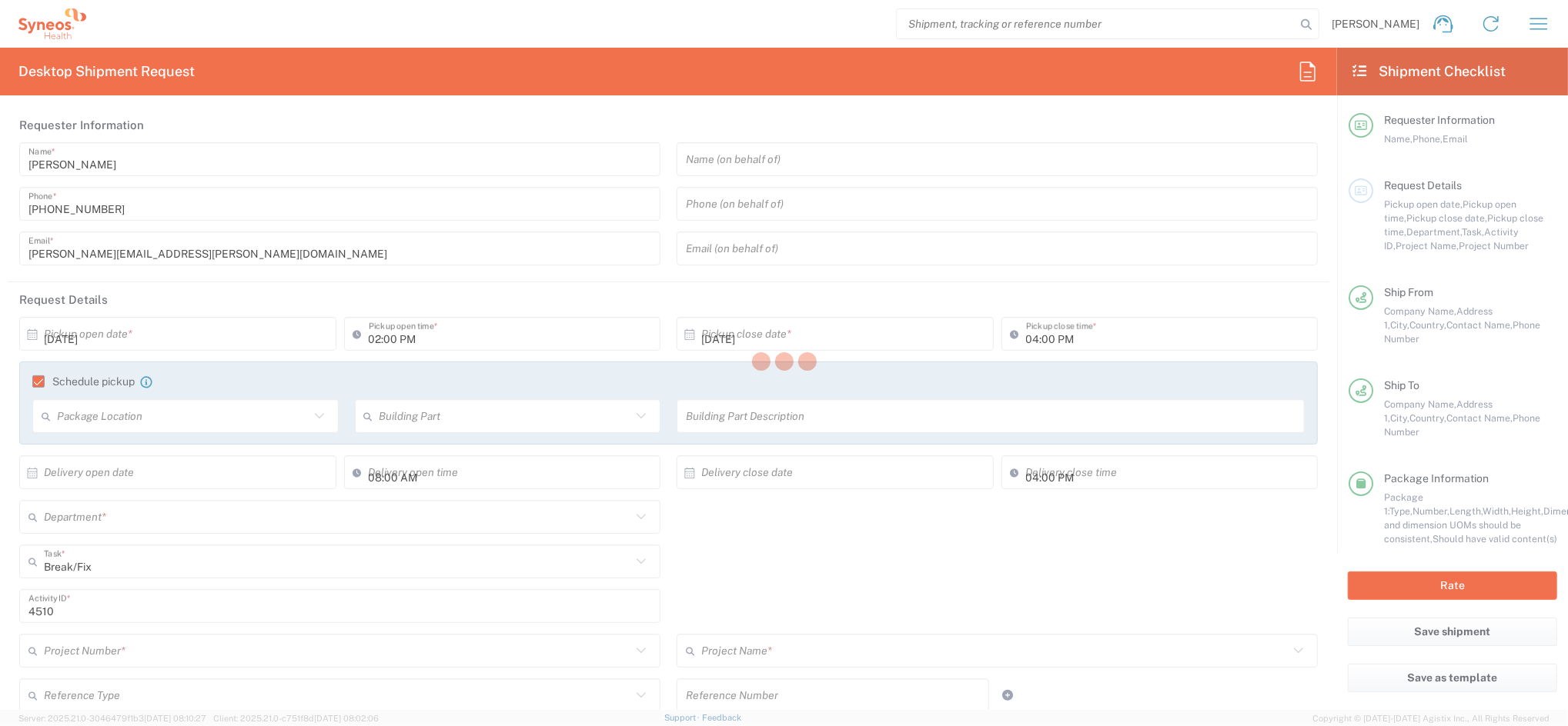
type input "[PHONE_NUMBER]"
type input "[PERSON_NAME][EMAIL_ADDRESS][PERSON_NAME][DOMAIN_NAME]"
type input "syneos"
type input "[STREET_ADDRESS][PERSON_NAME],"
type input "[GEOGRAPHIC_DATA]"
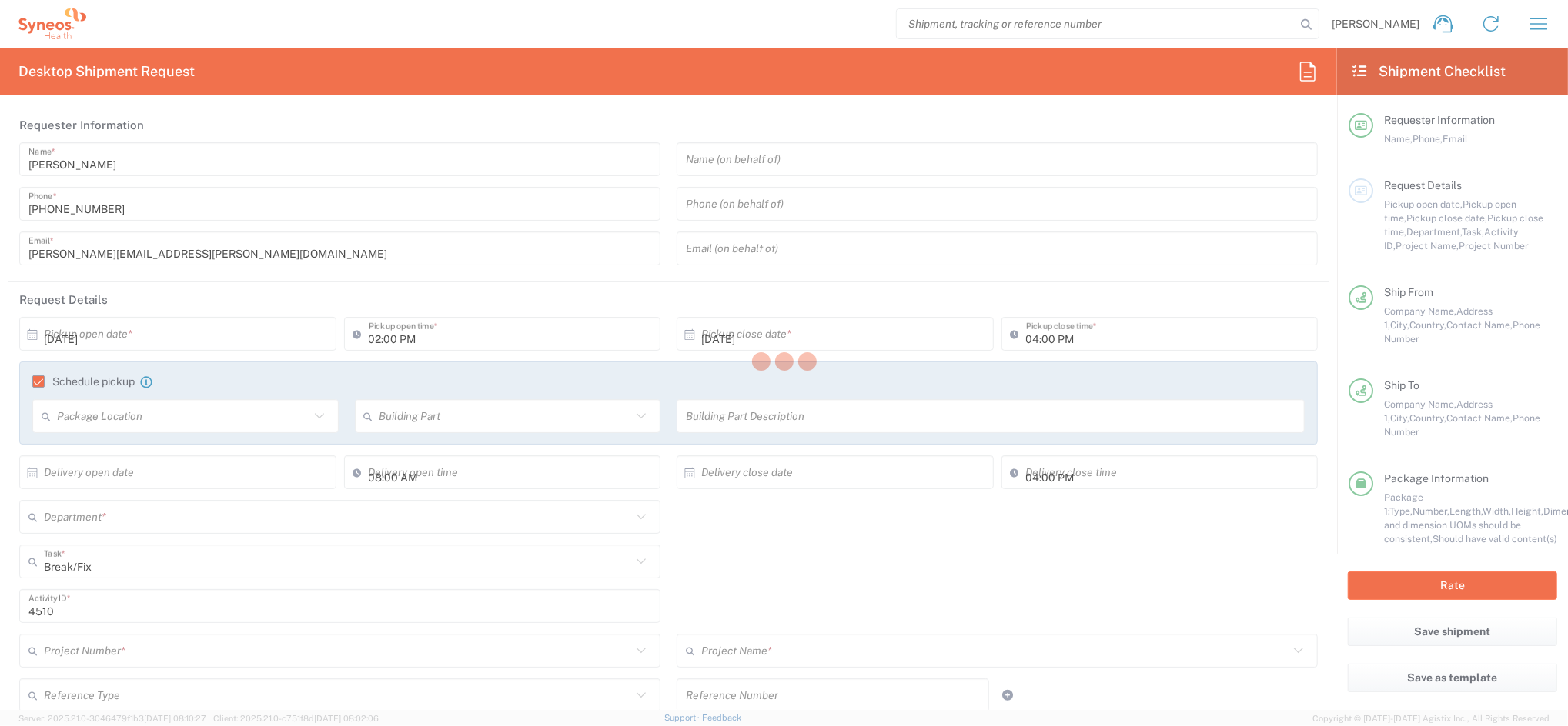
type input "[GEOGRAPHIC_DATA]"
type input "1000-178"
type input "[PERSON_NAME]"
type input "[PHONE_NUMBER]"
type input "Sender/Shipper"
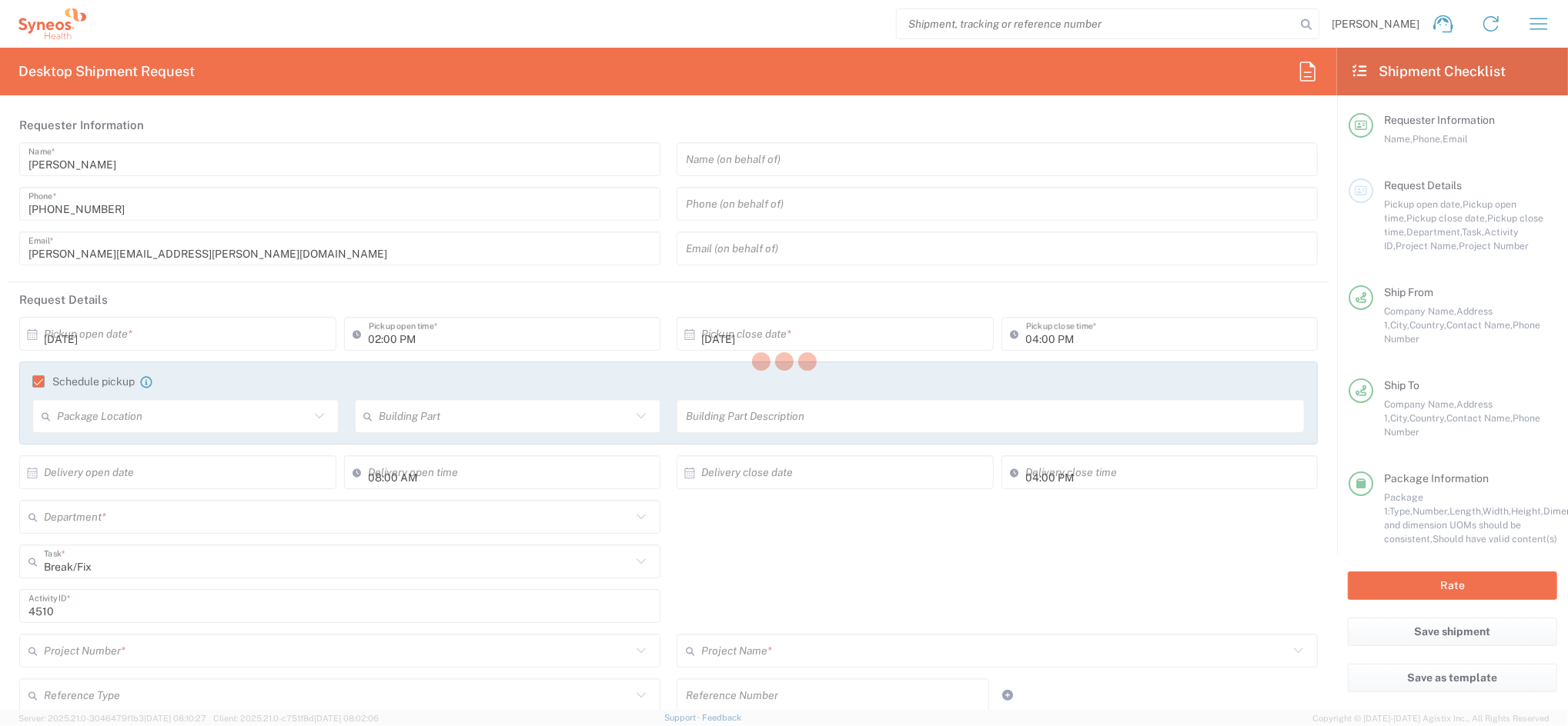
type input "Repair/Warranty"
type input "Sender/Shipper"
type input "Delivery Duty Paid"
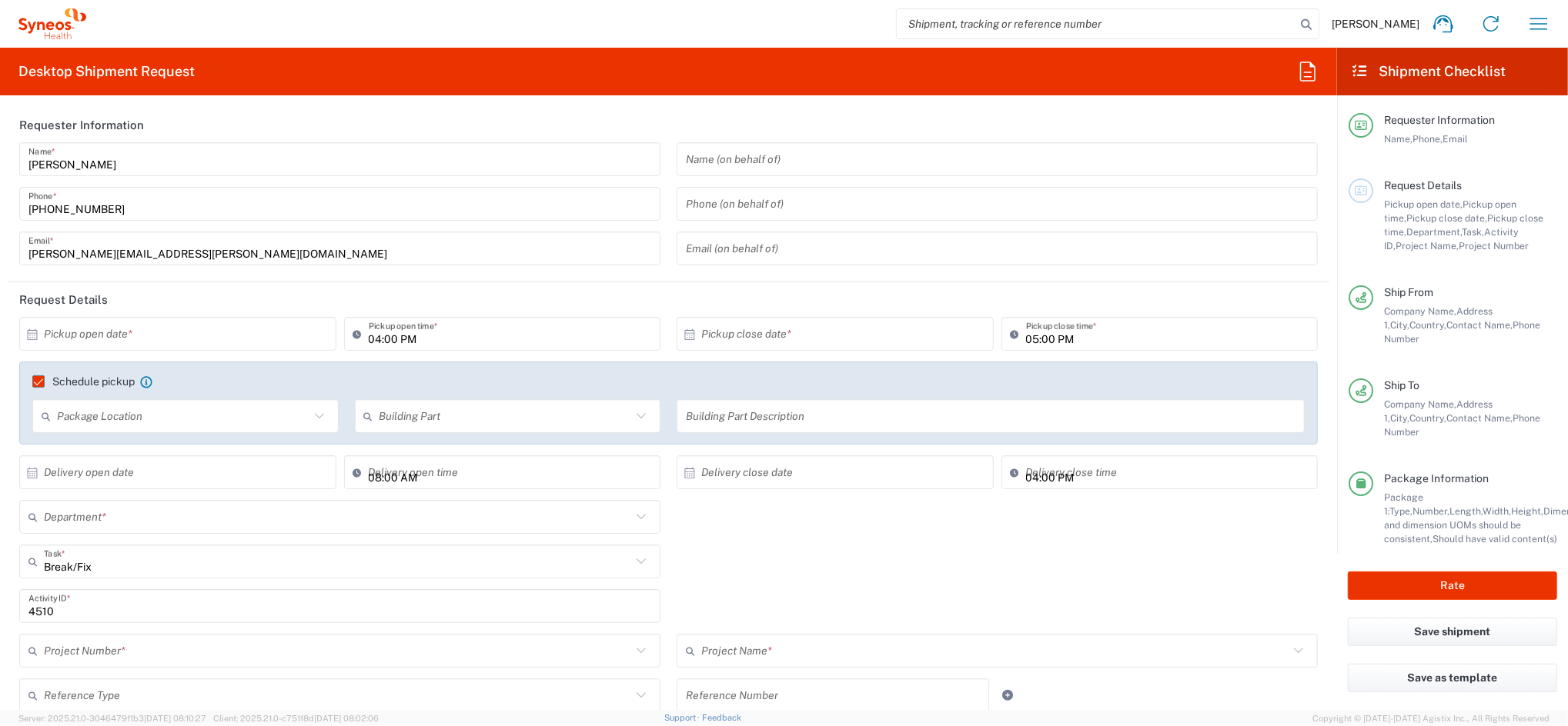
type input "4510"
type input "4510 DEPARTMENTAL EXPENSE"
type input "Envelope"
type input "4510 DEPARTMENTAL EXPENSE"
click at [167, 333] on input "text" at bounding box center [181, 334] width 275 height 27
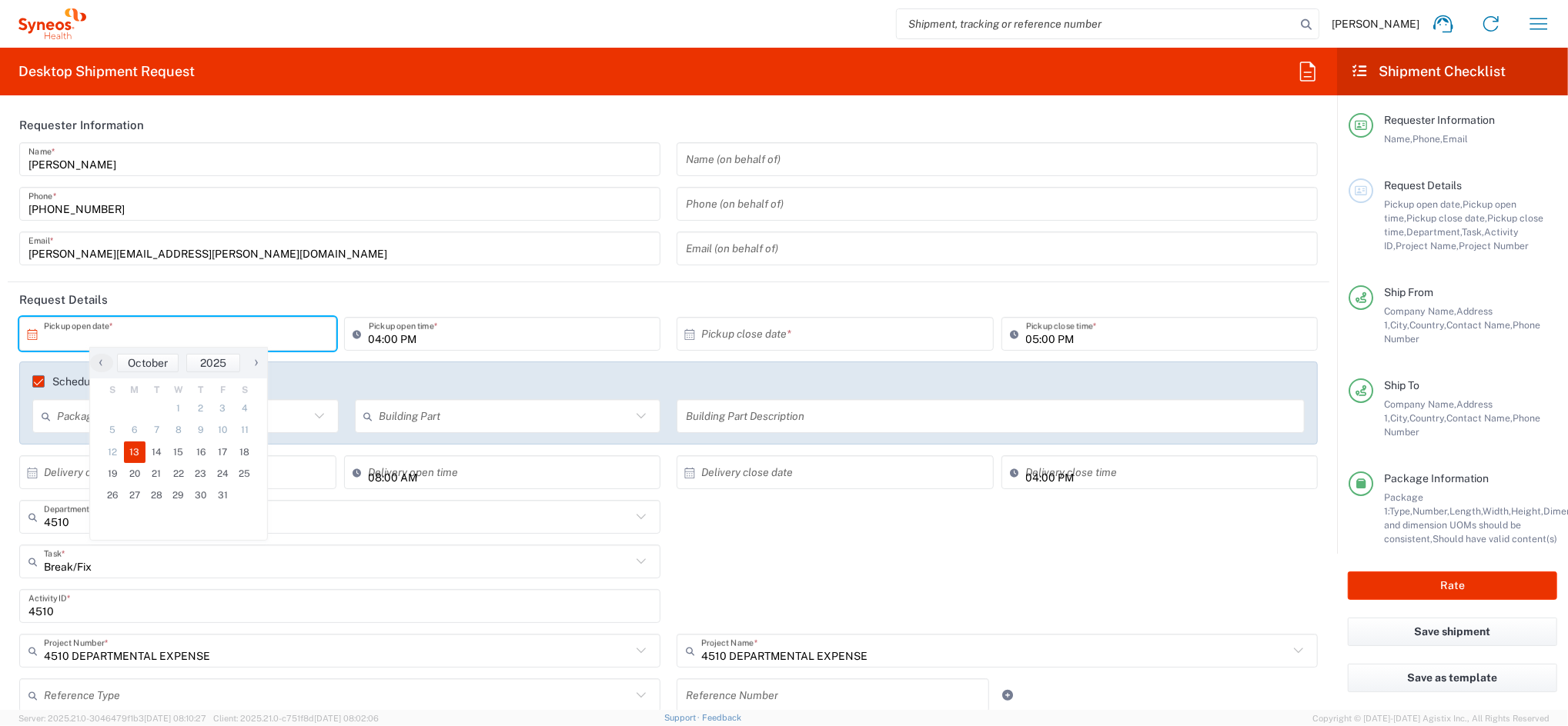
click at [131, 448] on span "13" at bounding box center [135, 452] width 22 height 21
type input "[DATE]"
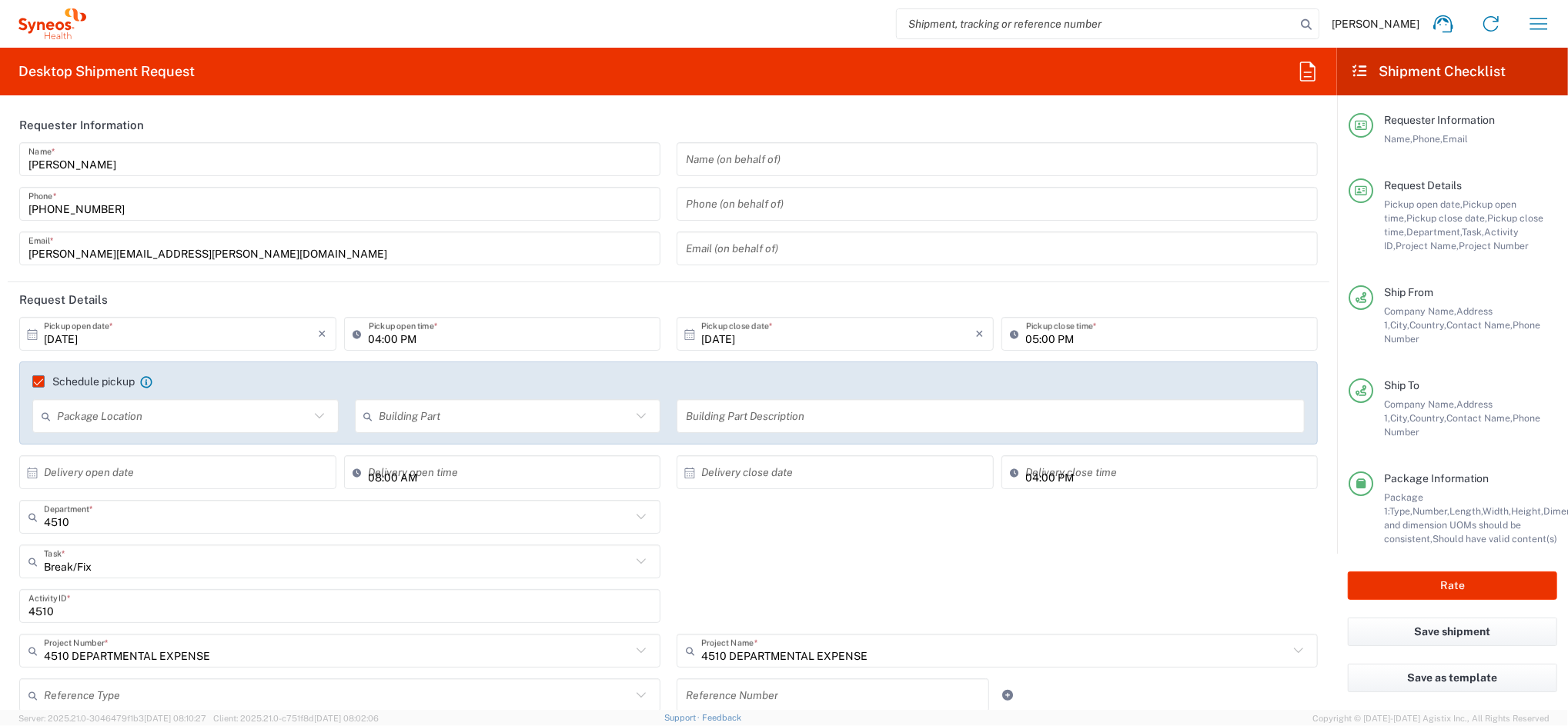
click at [369, 339] on input "04:00 PM" at bounding box center [510, 334] width 283 height 27
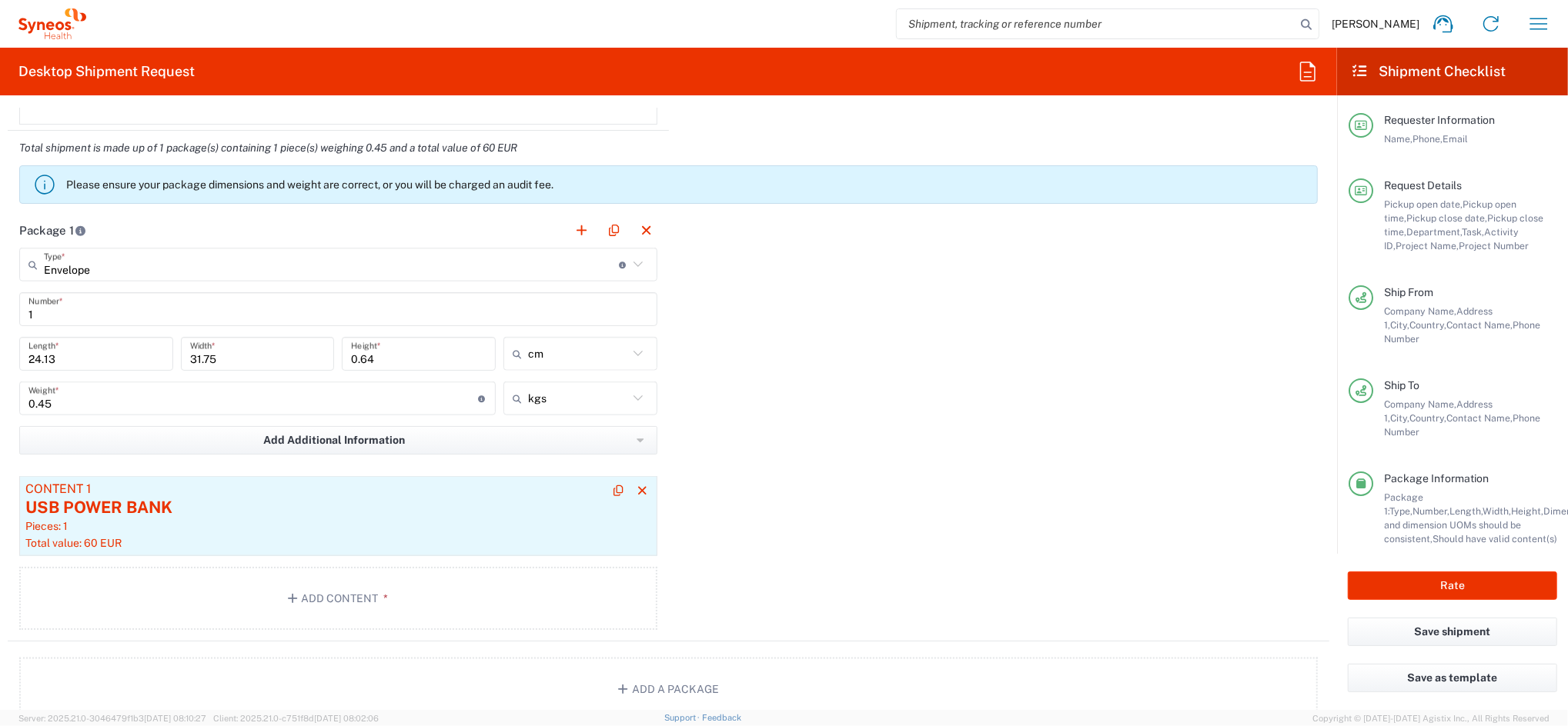
scroll to position [1539, 0]
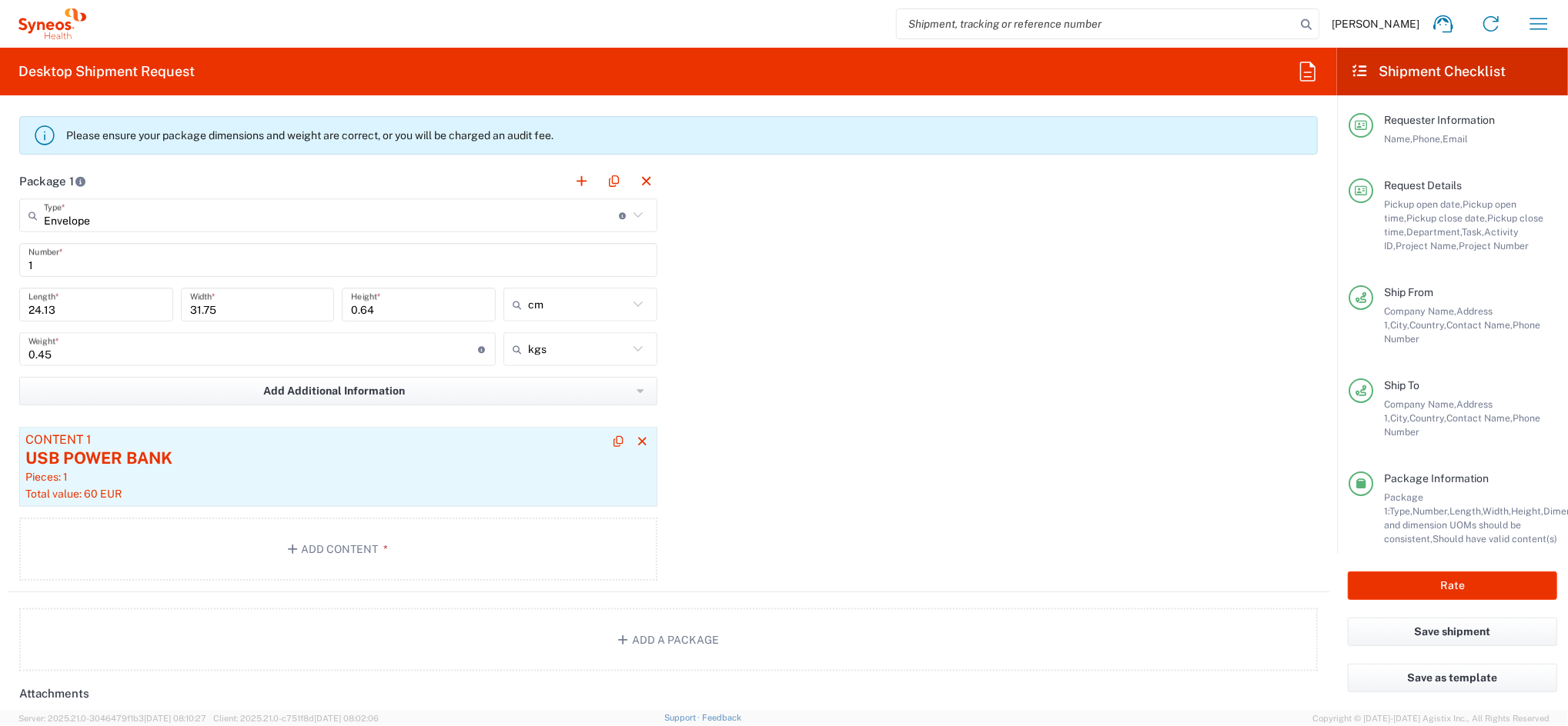
type input "03:00 PM"
click at [286, 482] on div "Pieces: 1" at bounding box center [337, 477] width 626 height 14
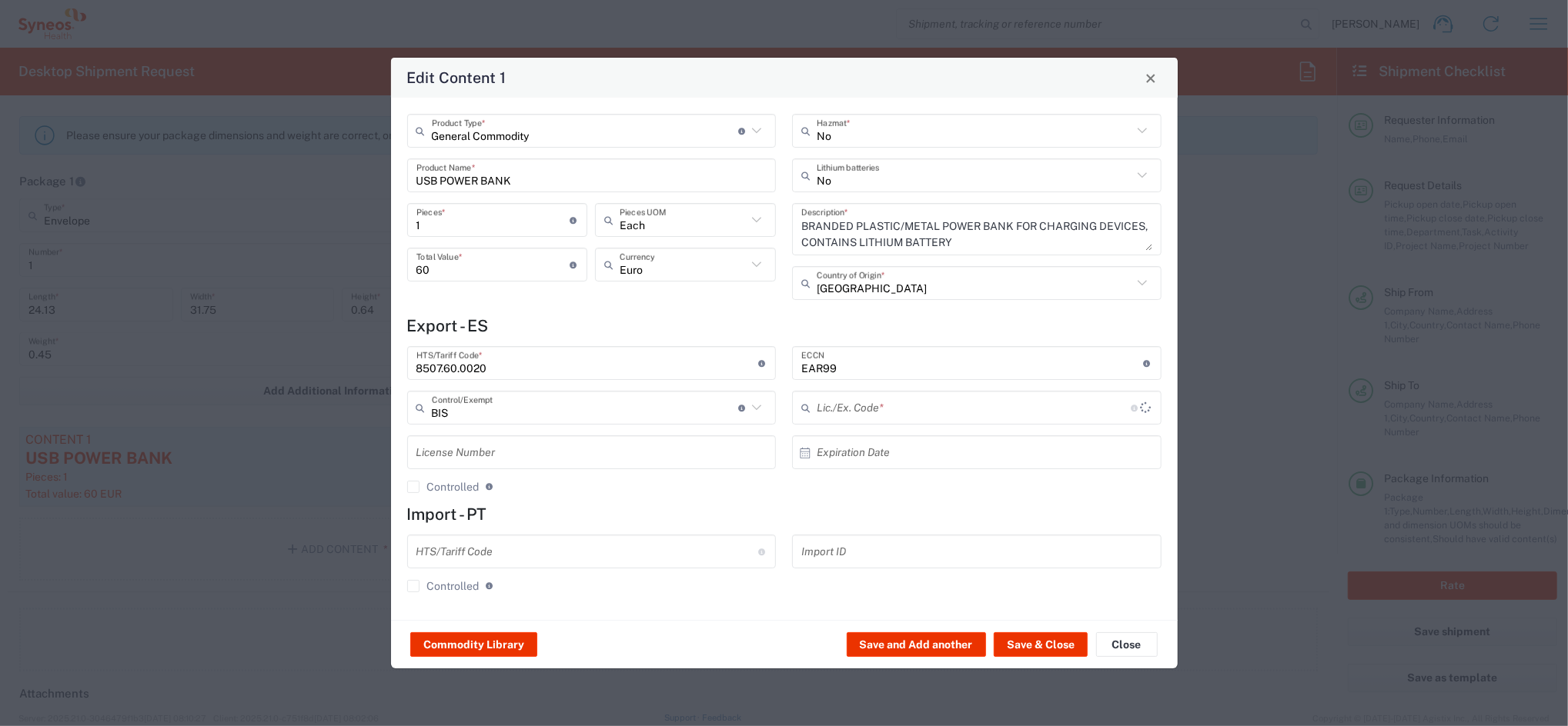
type input "NLR - No License Required"
click at [546, 172] on input "USB POWER BANK" at bounding box center [592, 176] width 351 height 27
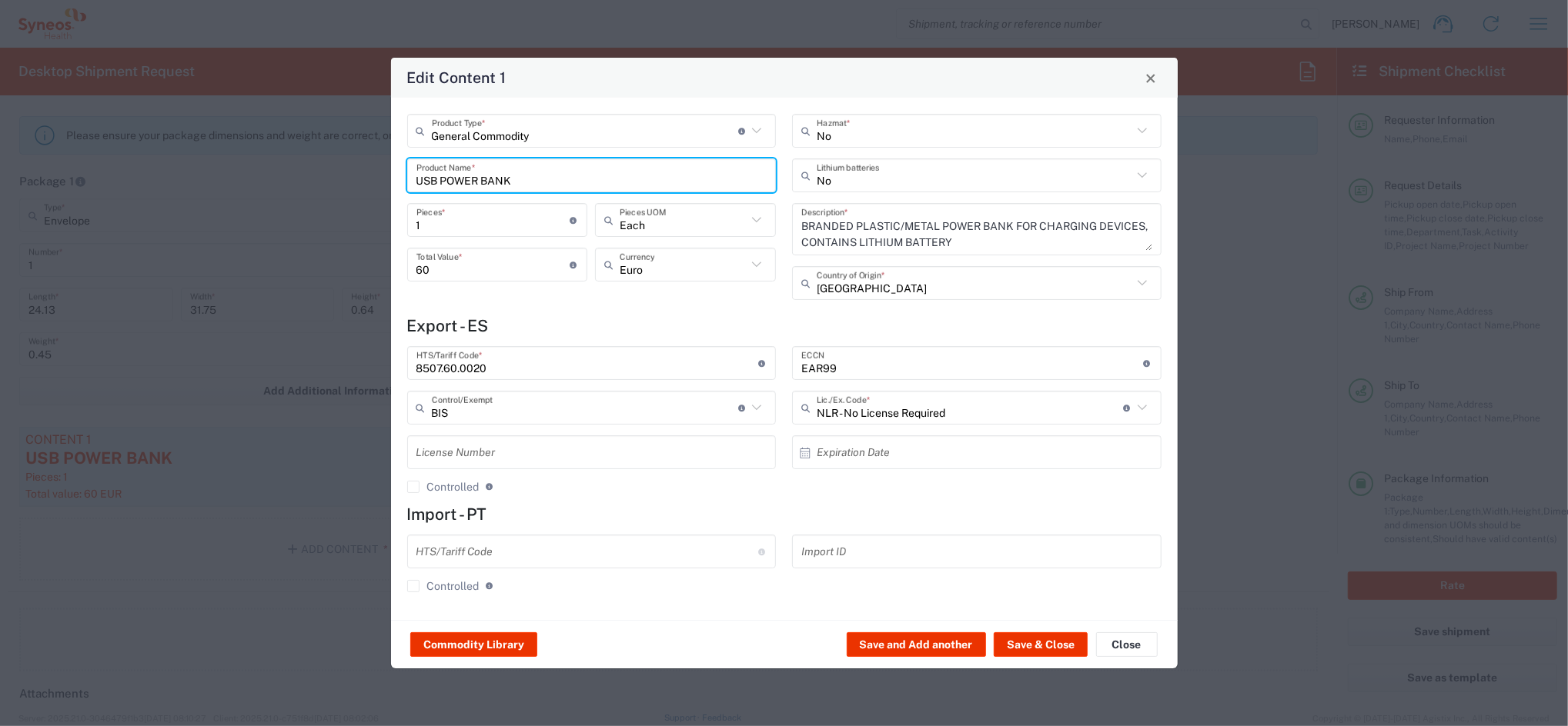
drag, startPoint x: 319, startPoint y: 198, endPoint x: 173, endPoint y: 202, distance: 146.1
click at [178, 202] on div "Edit Content 1 General Commodity Product Type * Document: Paper document genera…" at bounding box center [784, 363] width 1568 height 726
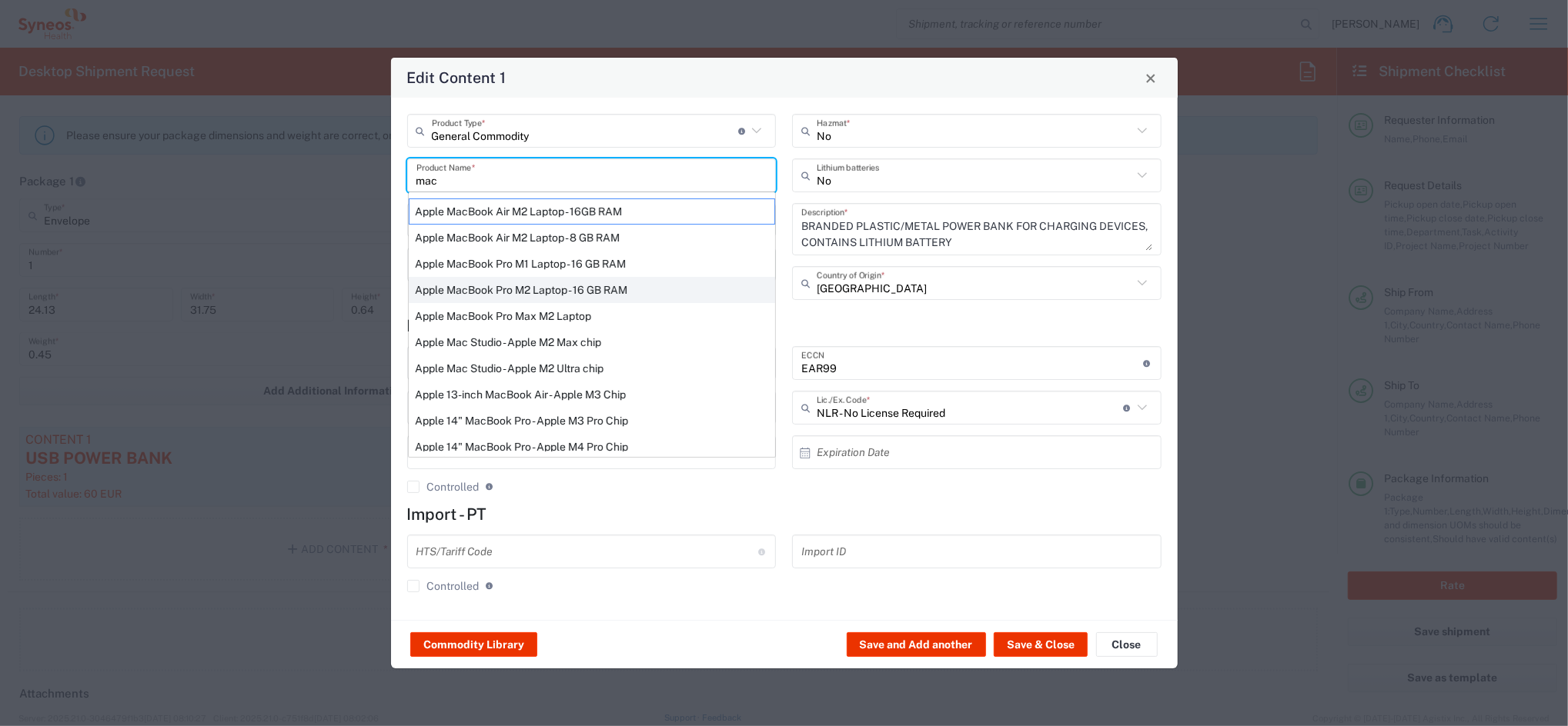
click at [538, 284] on div "Apple MacBook Pro M2 Laptop - 16 GB RAM" at bounding box center [592, 290] width 367 height 26
type input "Apple MacBook Pro M2 Laptop - 16 GB RAM"
type input "US Dollar"
type input "Yes"
type textarea "M2 Pro - 12-core CPU - 19-core GPU - 16 GB RAM - 512 GB SSD"
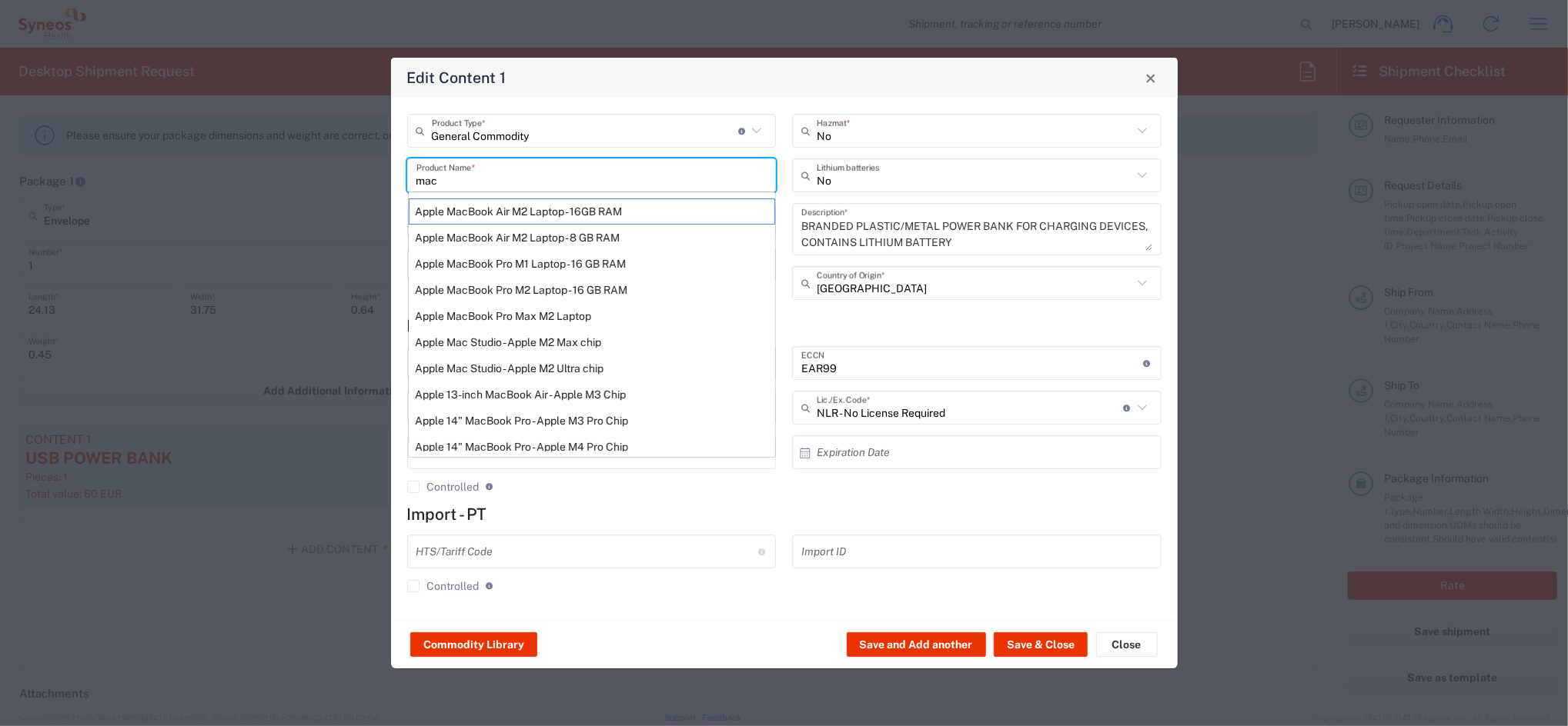
type input "[PHONE_NUMBER]"
type input "5A992.c"
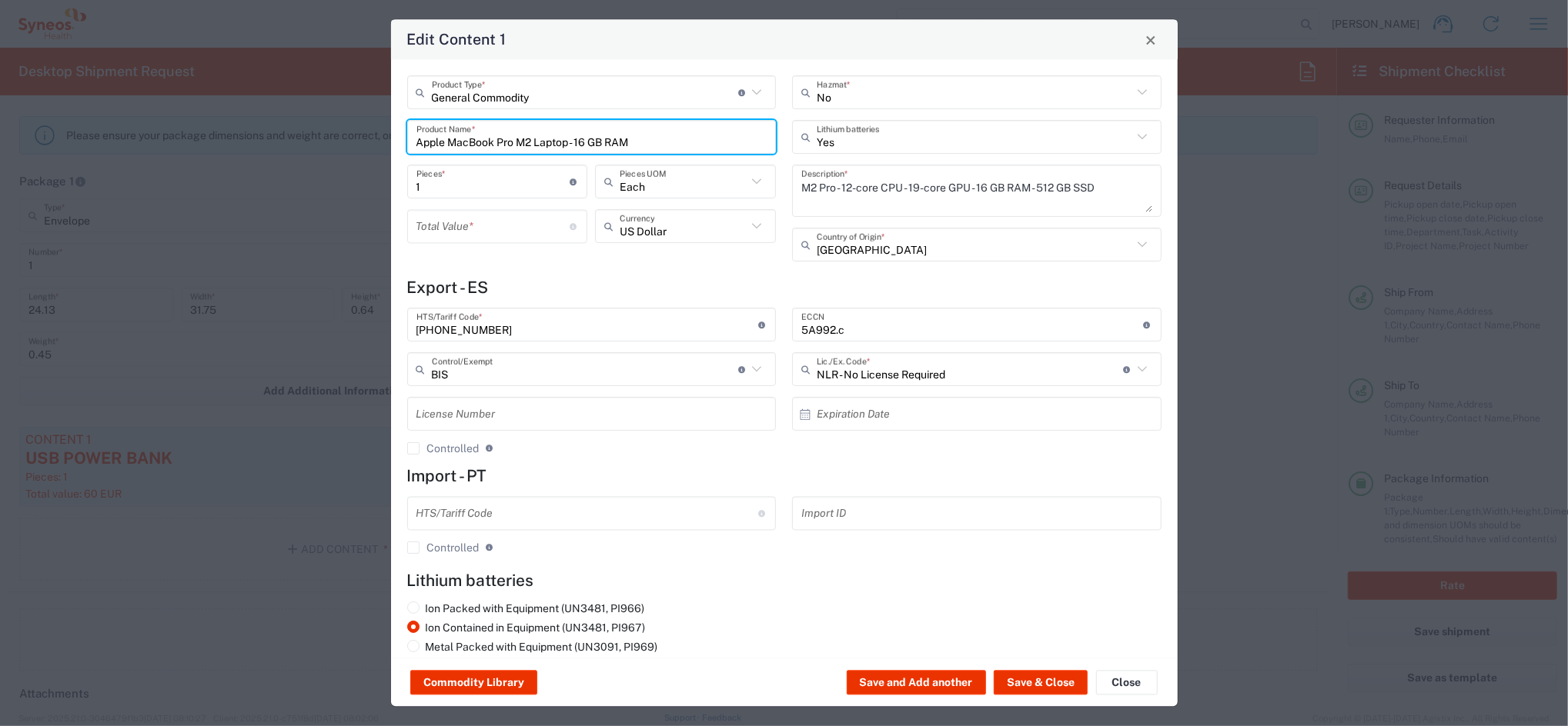
click at [485, 219] on input "number" at bounding box center [494, 227] width 154 height 27
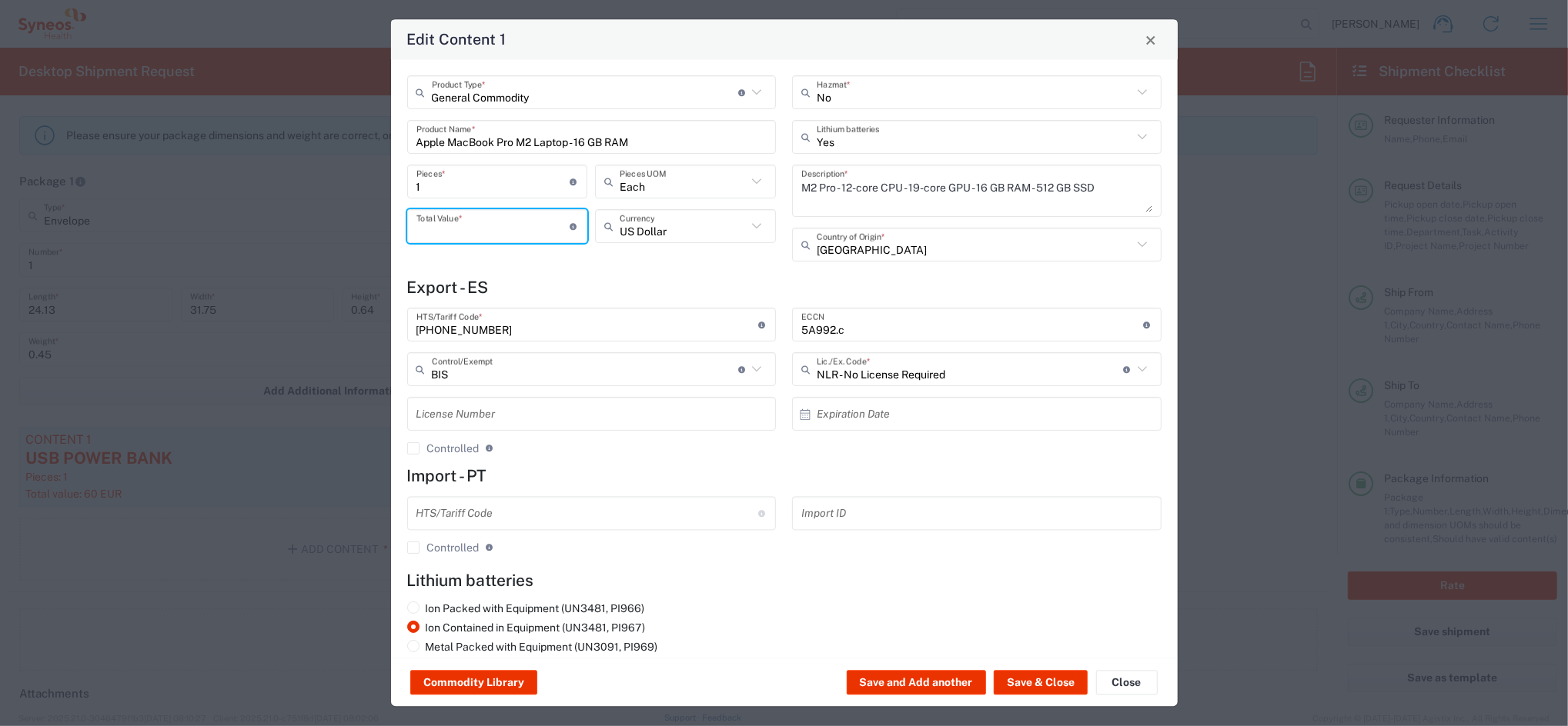
type input "3"
type input "600"
drag, startPoint x: 747, startPoint y: 227, endPoint x: 736, endPoint y: 234, distance: 13.0
click at [747, 227] on icon at bounding box center [757, 227] width 20 height 20
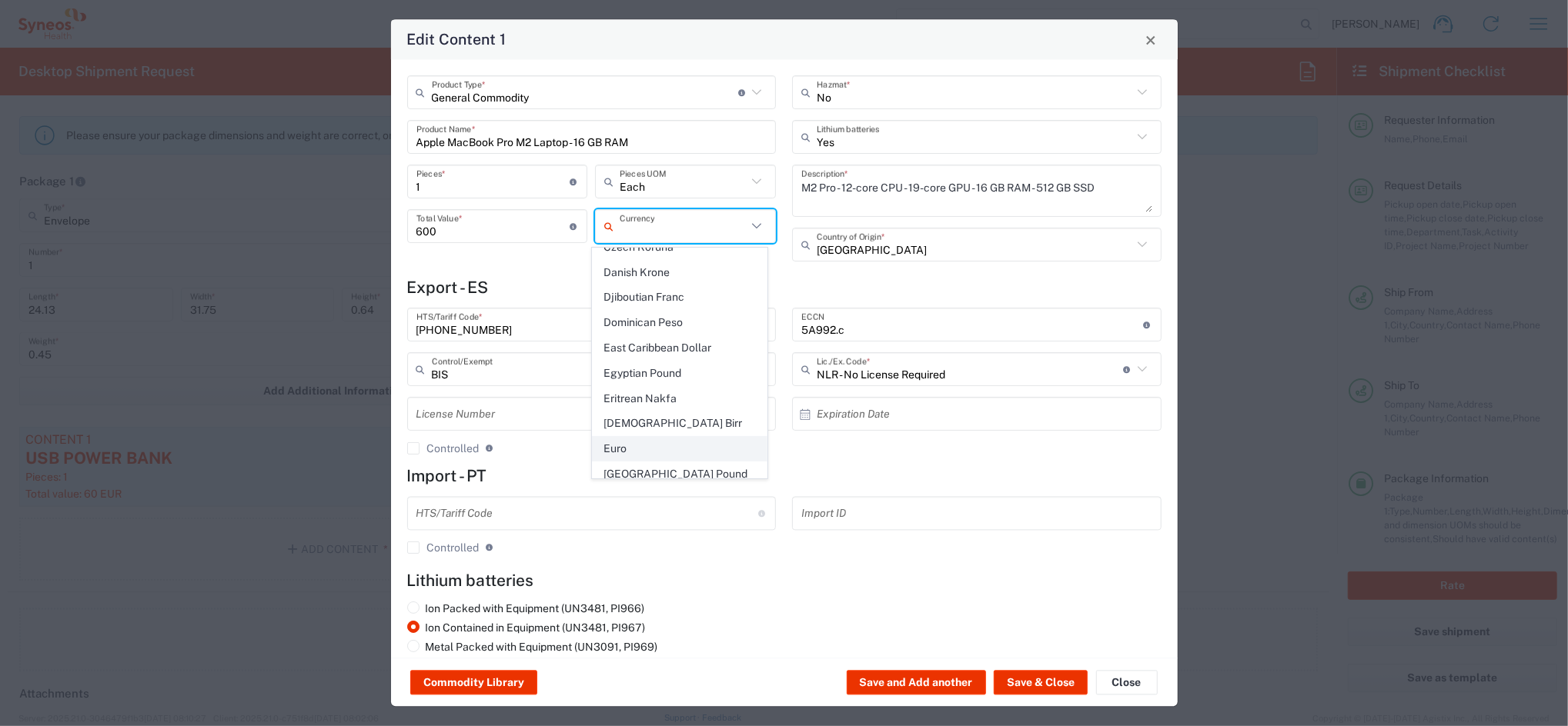
scroll to position [1231, 0]
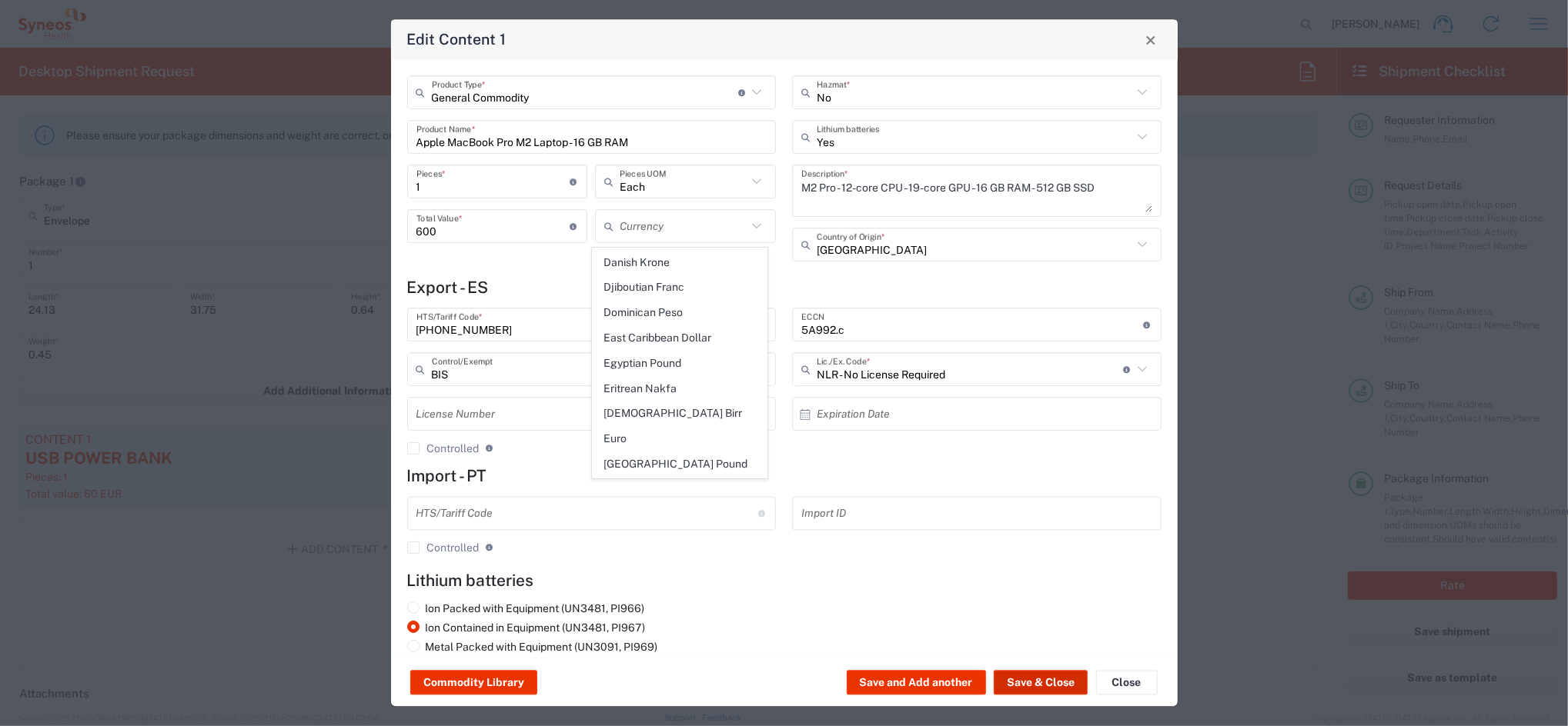
click at [1042, 680] on button "Save & Close" at bounding box center [1040, 683] width 94 height 25
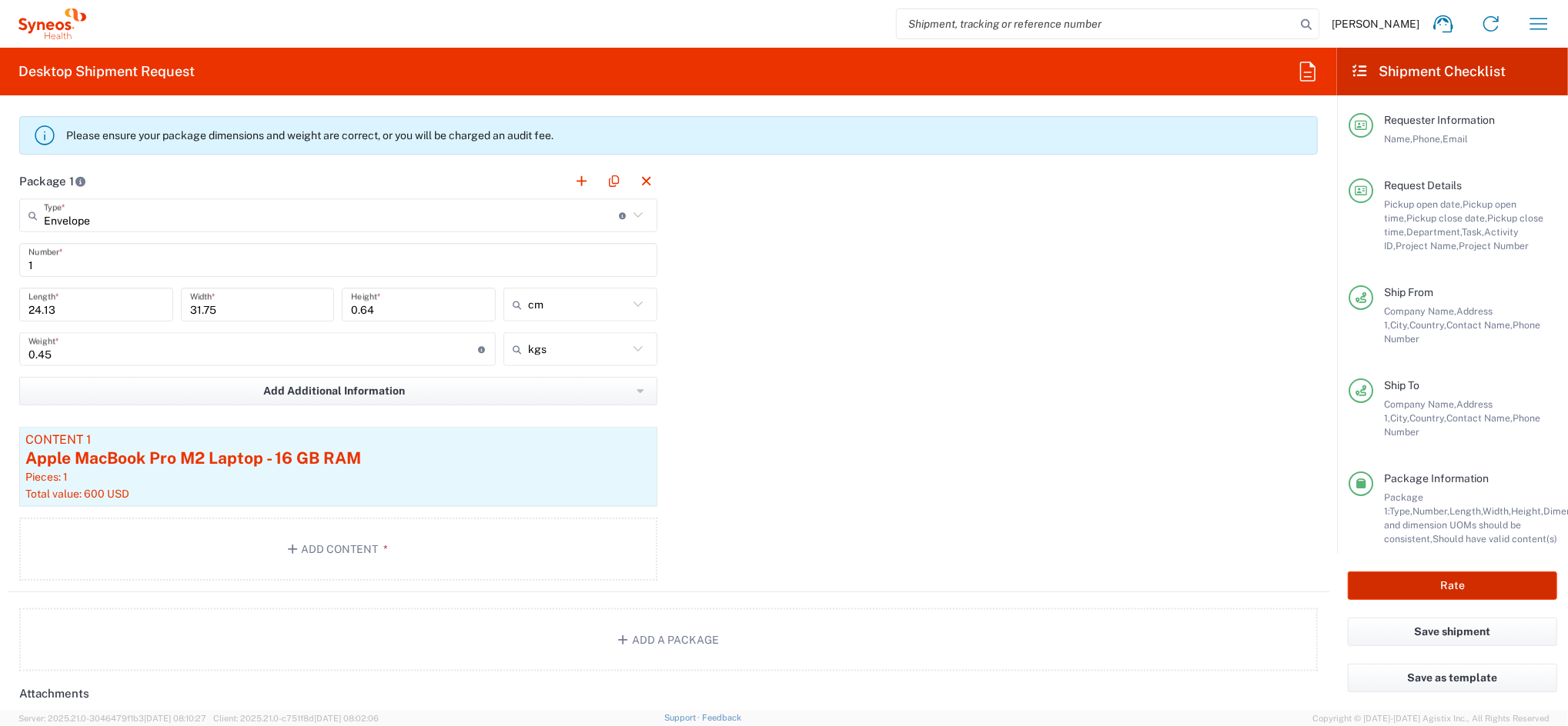
click at [1451, 585] on button "Rate" at bounding box center [1452, 586] width 210 height 29
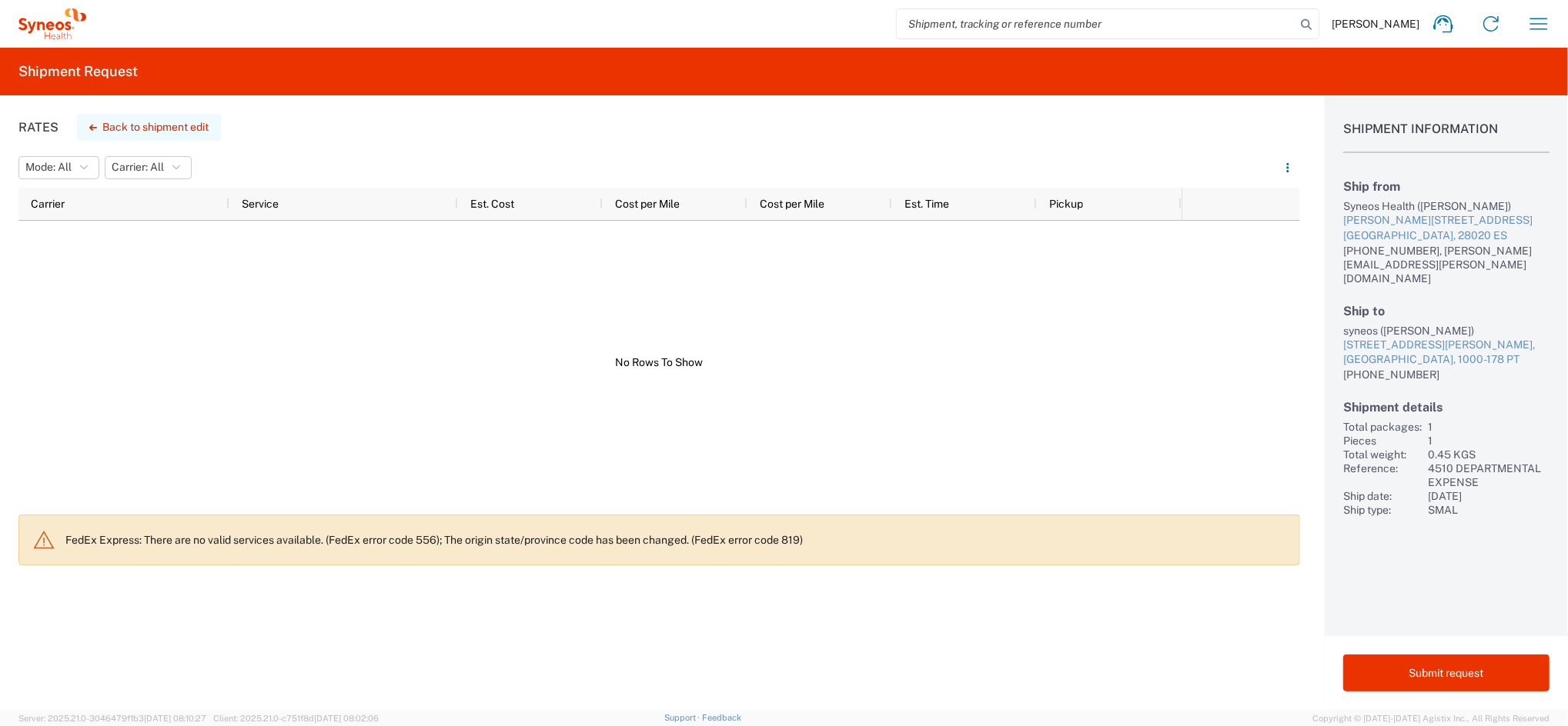
click at [120, 126] on button "Back to shipment edit" at bounding box center [148, 128] width 144 height 27
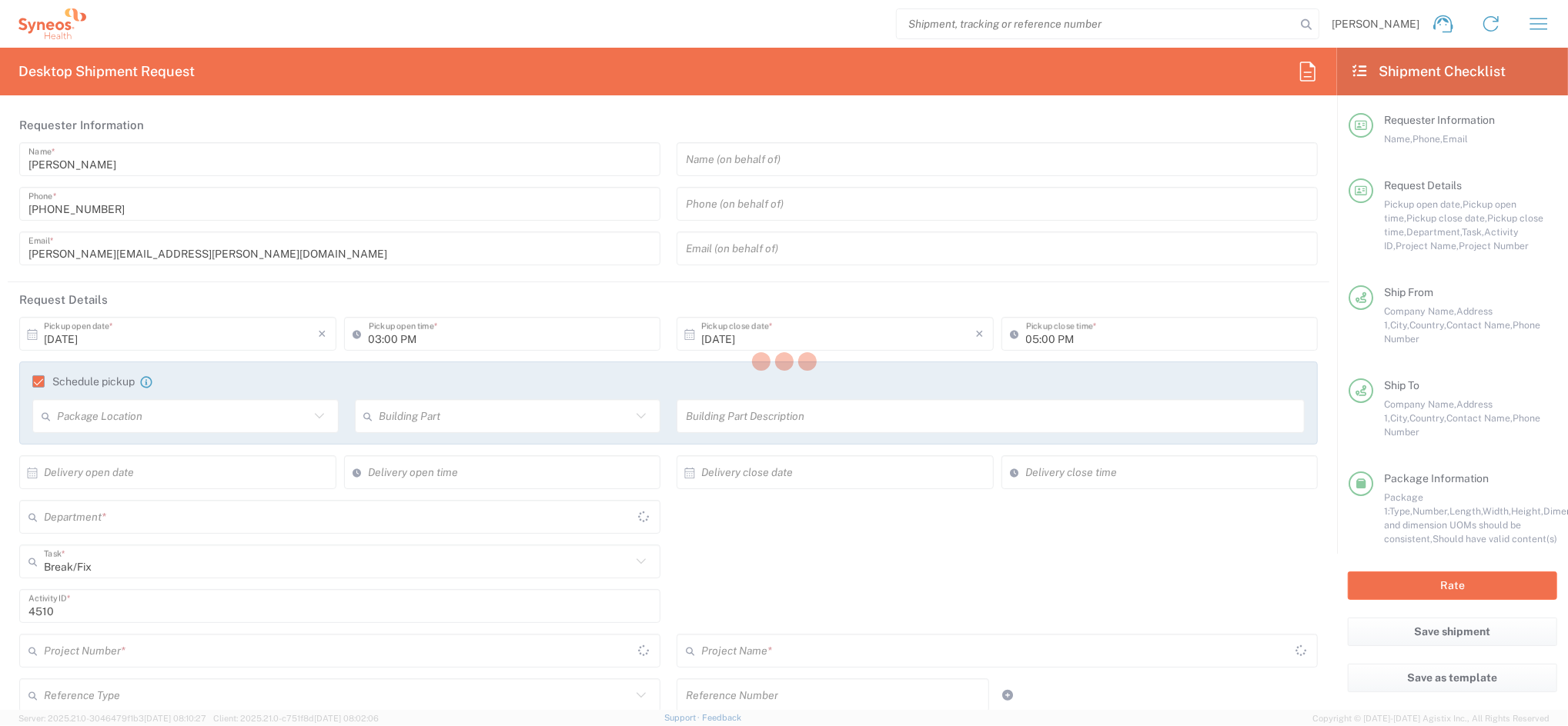
type input "4510"
type input "4510 DEPARTMENTAL EXPENSE"
type input "Envelope"
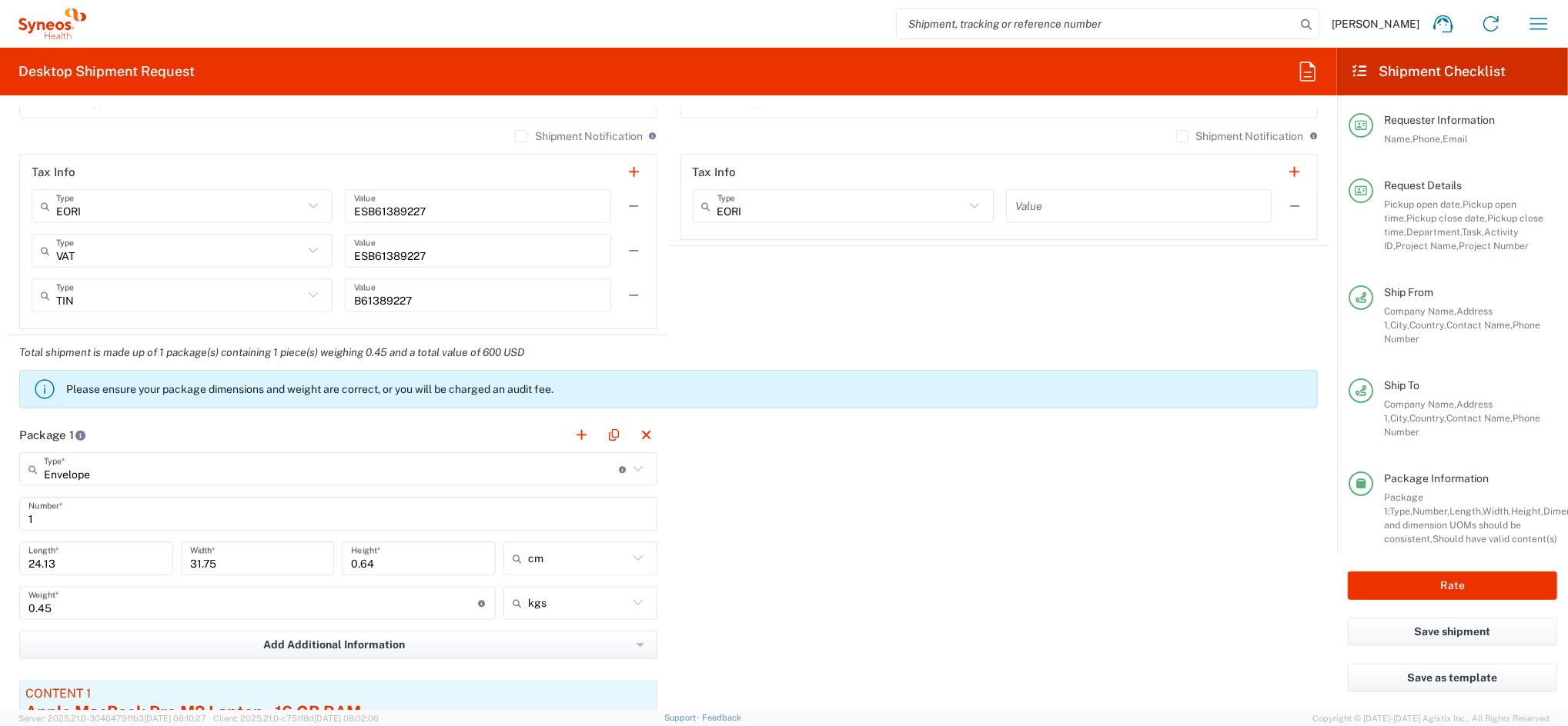
scroll to position [1435, 0]
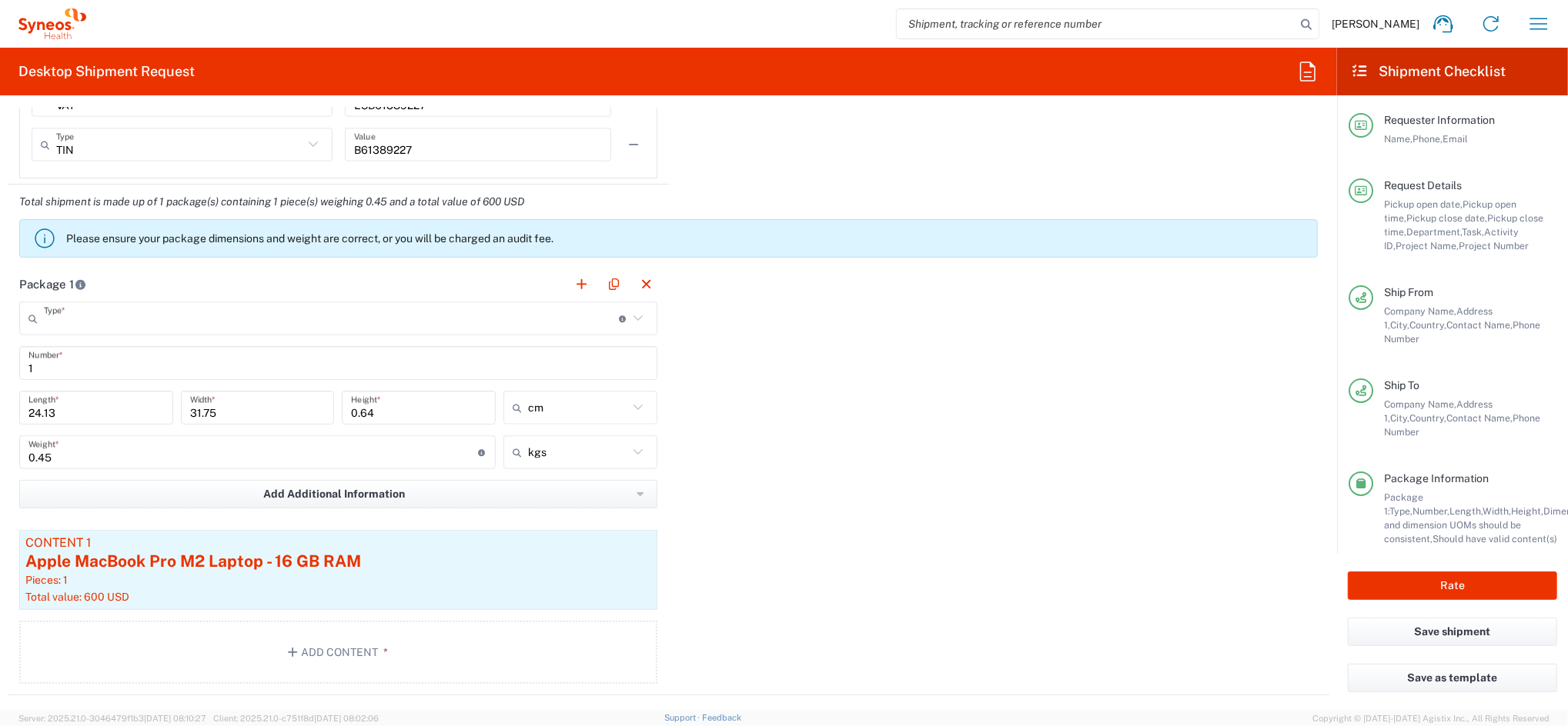
click at [583, 327] on input "text" at bounding box center [331, 318] width 575 height 27
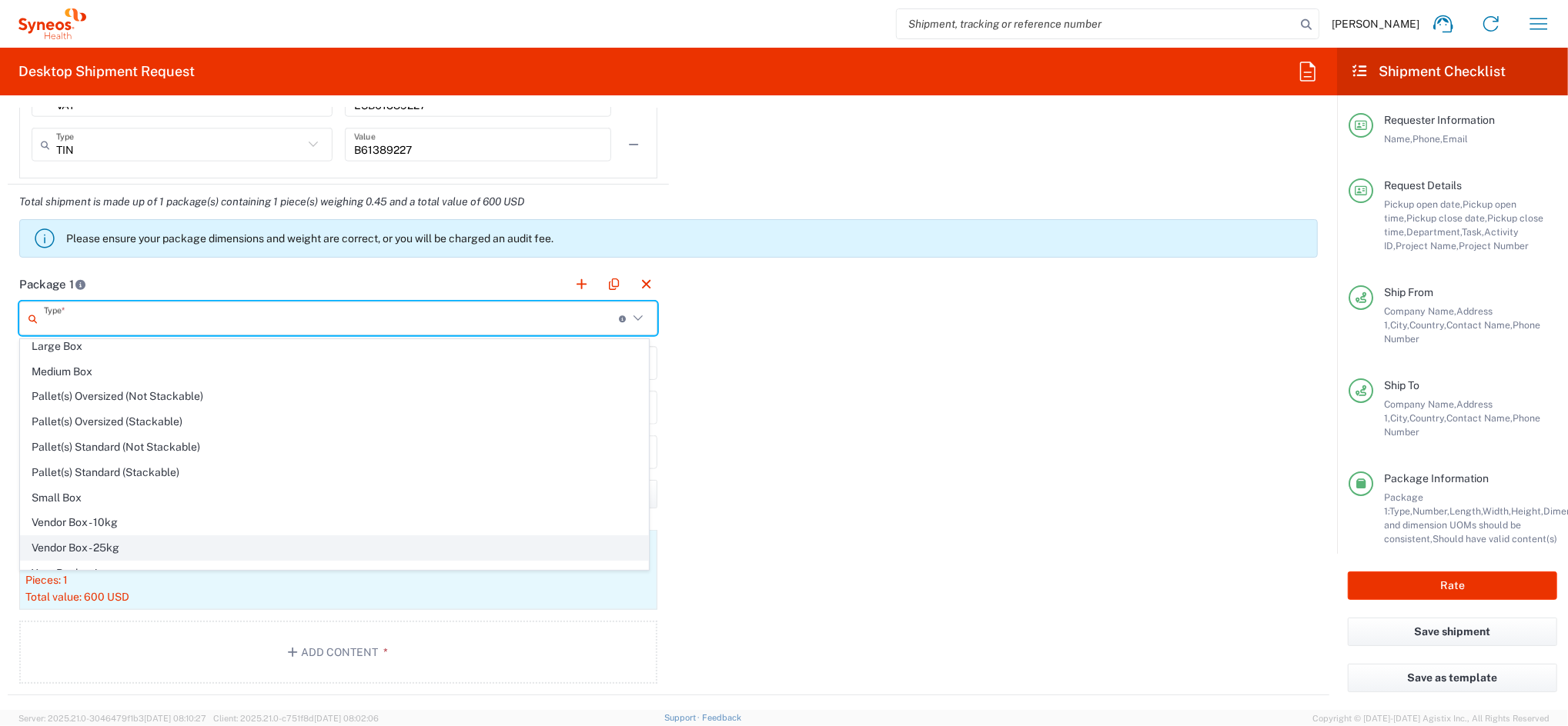
scroll to position [47, 0]
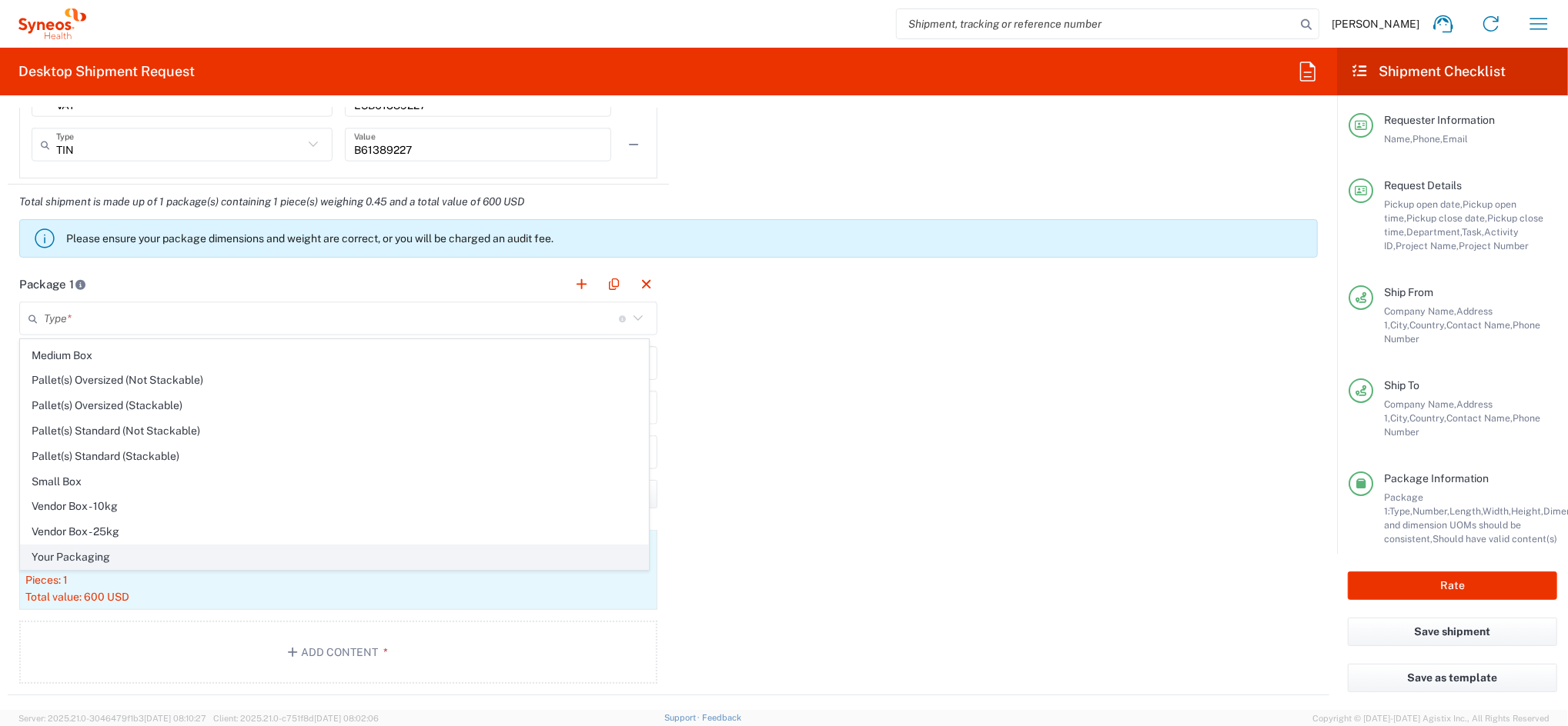
click at [93, 551] on span "Your Packaging" at bounding box center [334, 557] width 627 height 24
type input "Your Packaging"
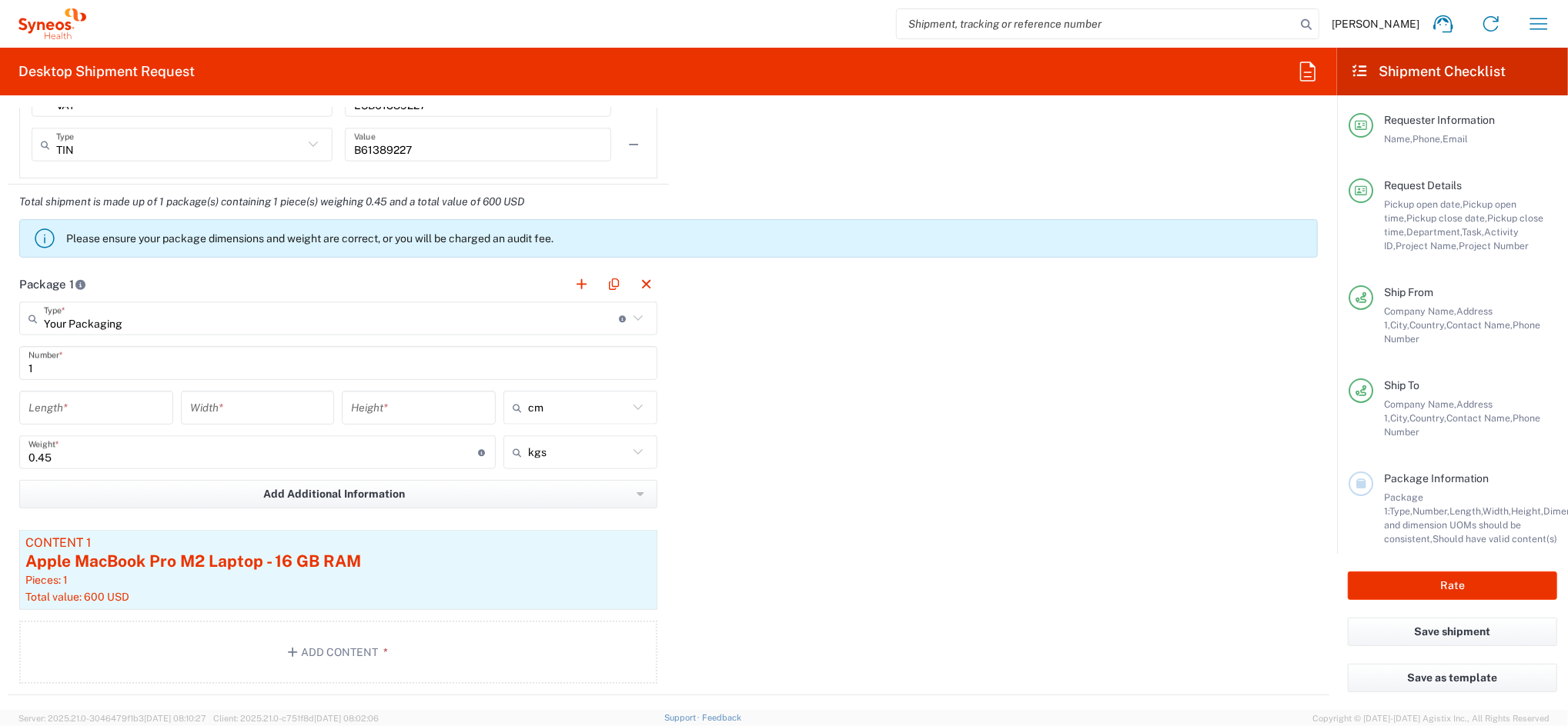
click at [87, 408] on input "number" at bounding box center [96, 408] width 136 height 27
type input "40"
type input "50"
click at [385, 405] on input "number" at bounding box center [419, 408] width 136 height 27
type input "15"
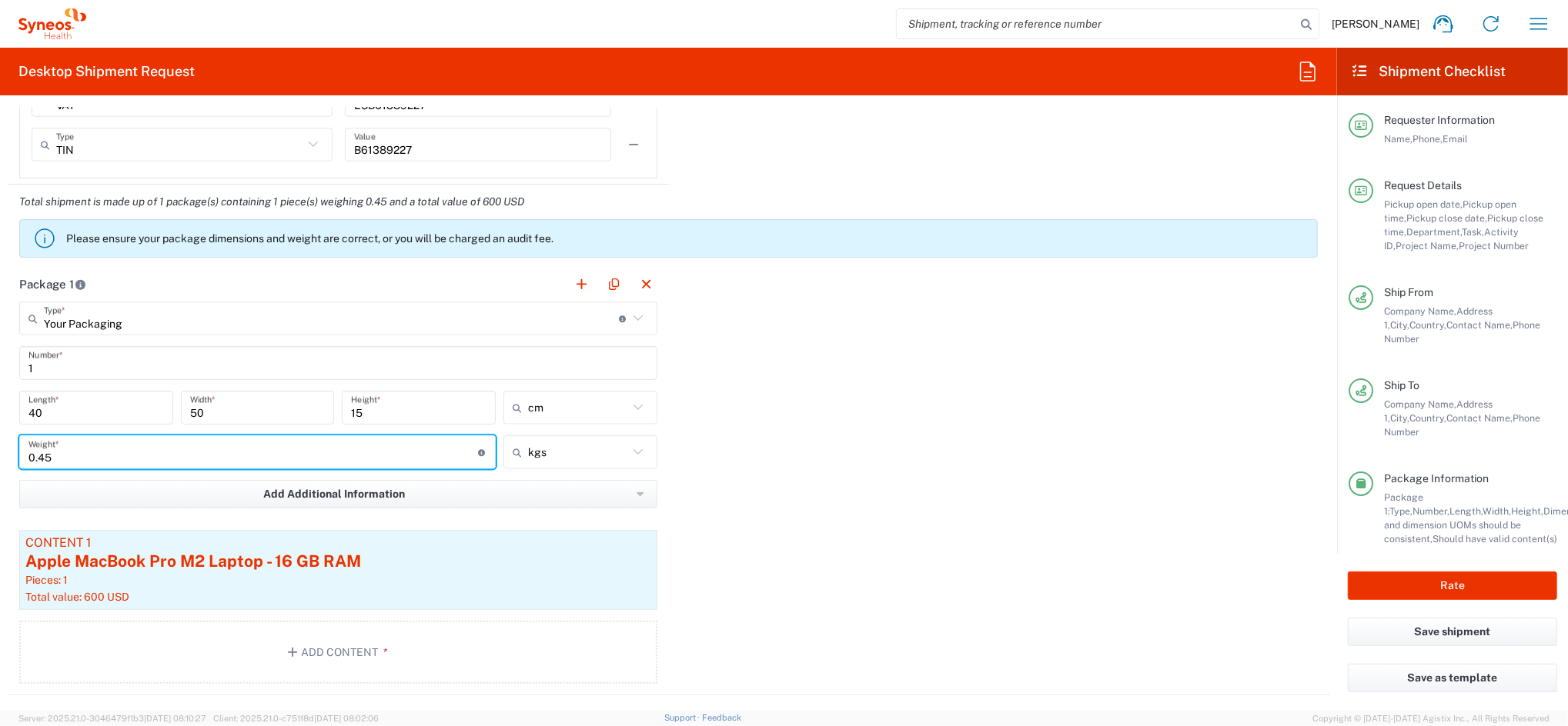
click at [115, 445] on input "0.45" at bounding box center [253, 452] width 450 height 27
drag, startPoint x: 103, startPoint y: 450, endPoint x: 0, endPoint y: 467, distance: 104.4
click at [0, 465] on html "[PERSON_NAME] Home Shipment estimator Shipment tracking Desktop shipment reques…" at bounding box center [784, 363] width 1568 height 726
type input "3"
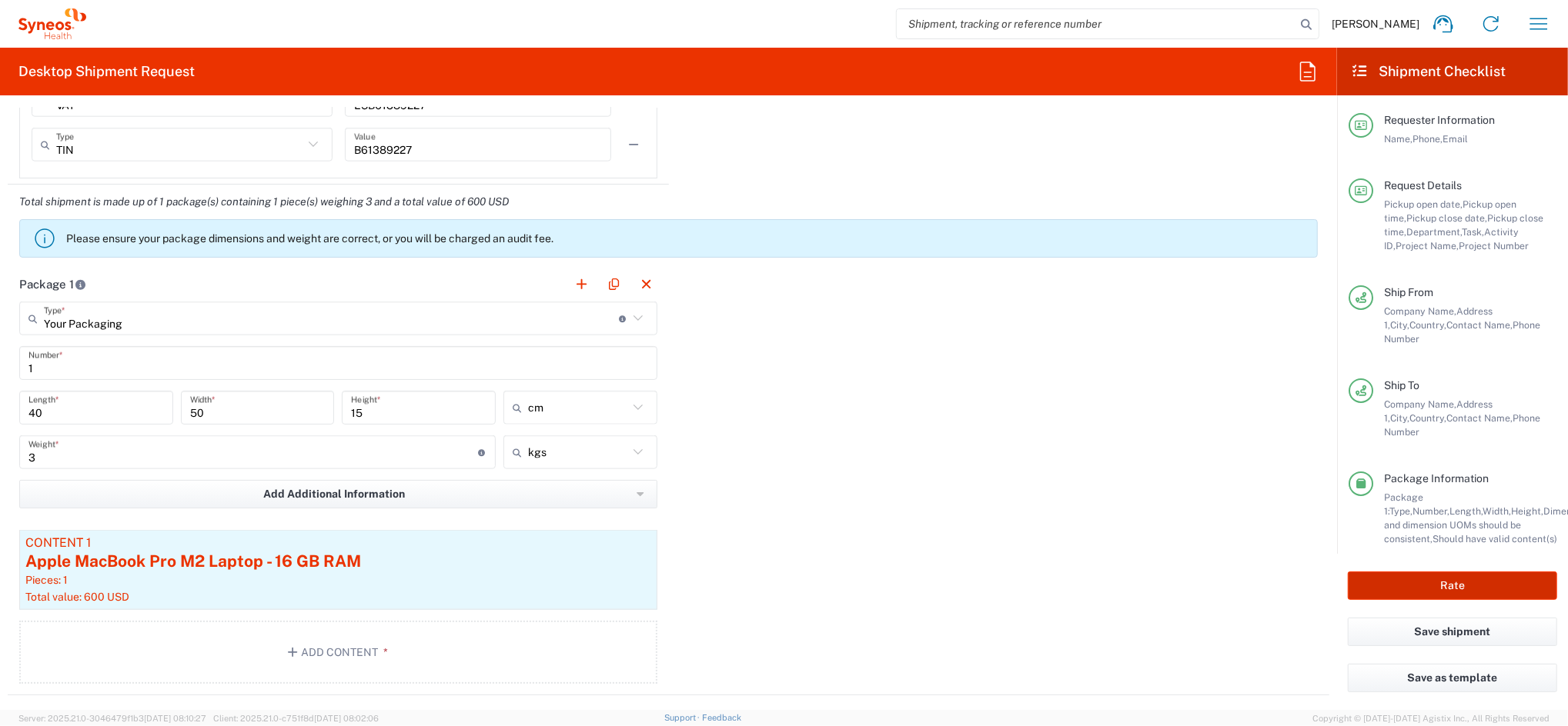
click at [1468, 583] on button "Rate" at bounding box center [1452, 586] width 210 height 29
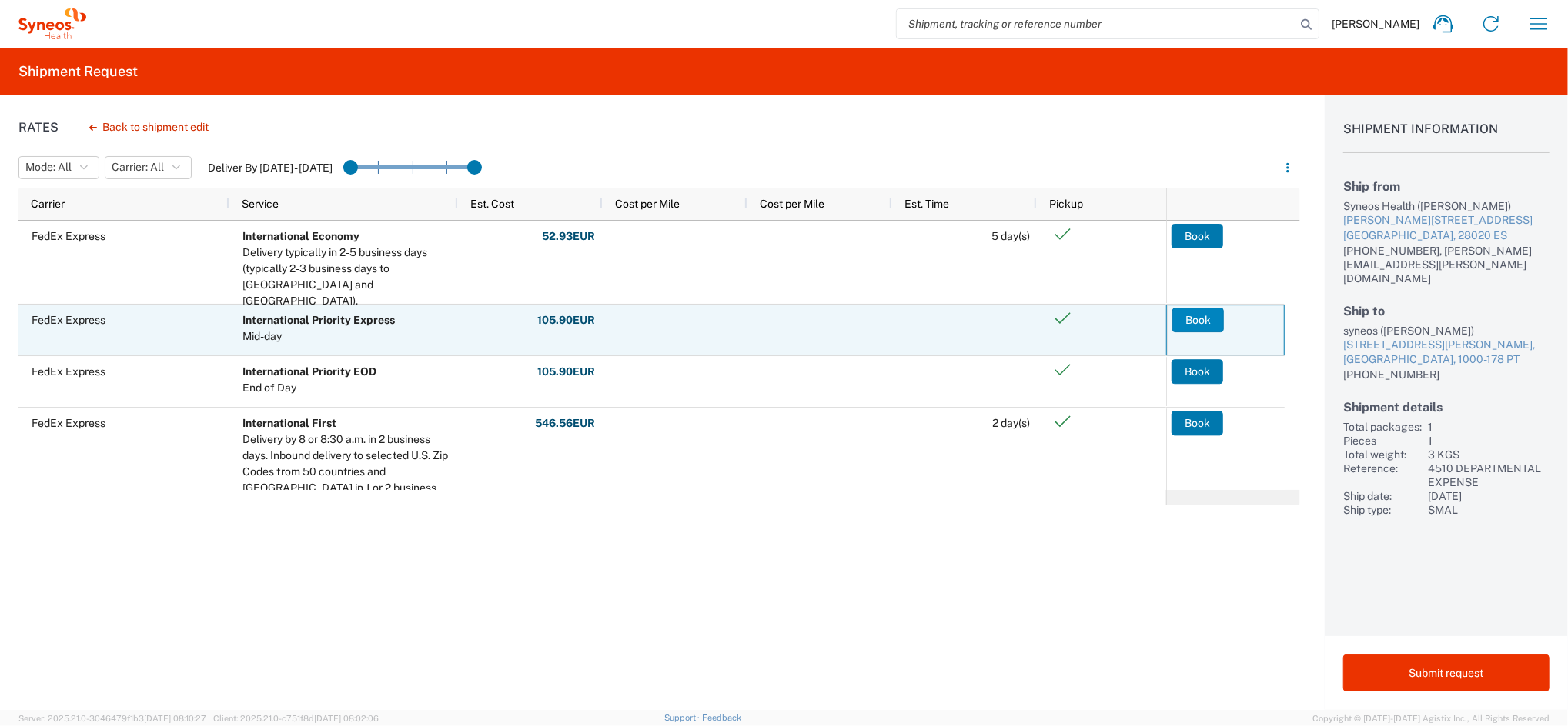
click at [1200, 316] on button "Book" at bounding box center [1199, 320] width 52 height 25
